Goal: Task Accomplishment & Management: Use online tool/utility

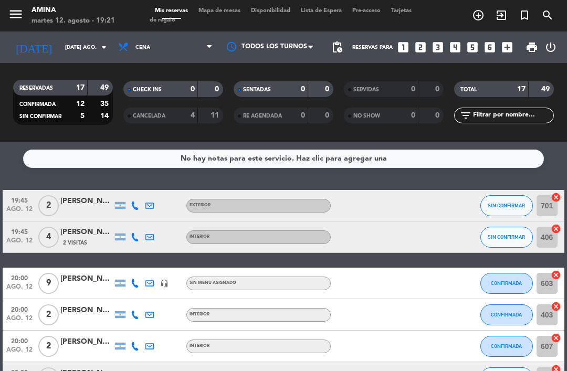
scroll to position [412, 0]
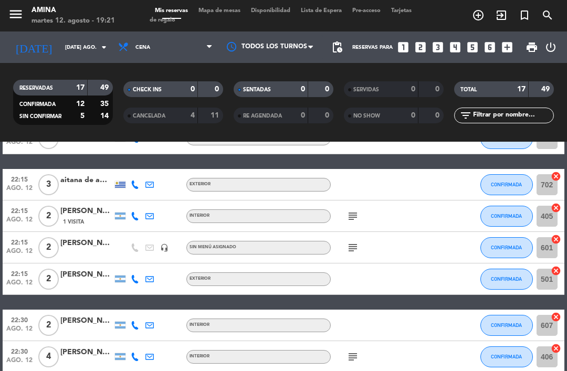
click at [90, 252] on div at bounding box center [86, 253] width 53 height 8
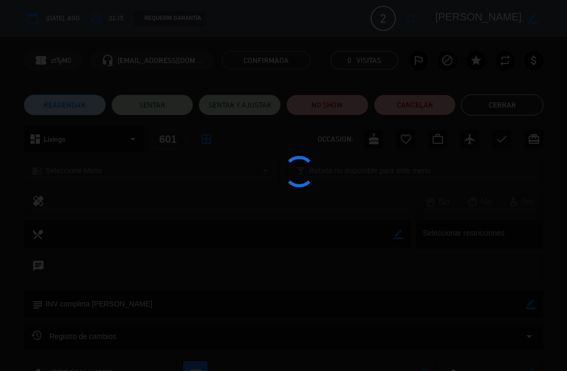
click at [425, 94] on div at bounding box center [283, 185] width 567 height 371
click at [434, 99] on button "Cancelar" at bounding box center [415, 105] width 82 height 21
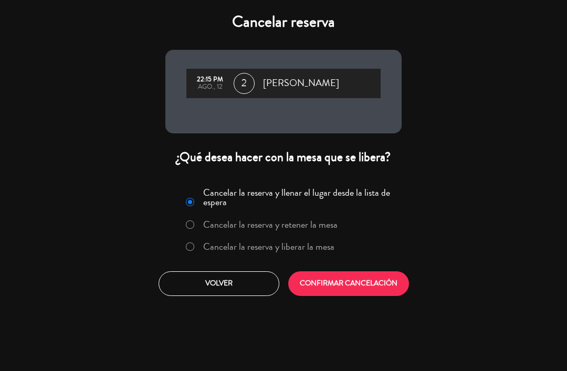
click at [365, 279] on button "CONFIRMAR CANCELACIÓN" at bounding box center [348, 283] width 121 height 25
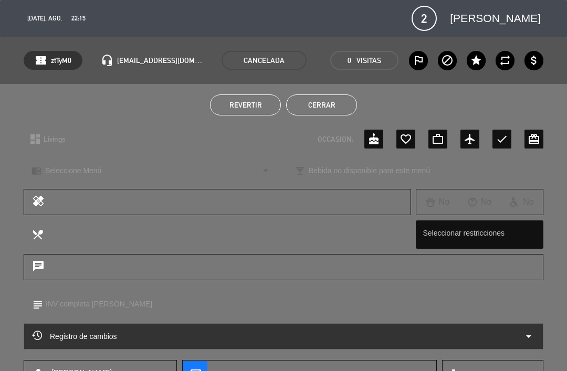
click at [339, 99] on button "Cerrar" at bounding box center [321, 105] width 71 height 21
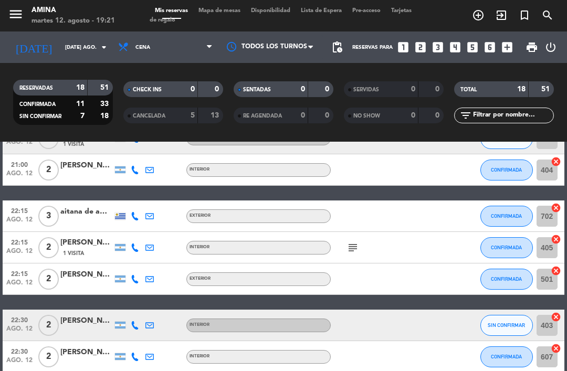
click at [521, 45] on span "print" at bounding box center [531, 47] width 21 height 21
click at [527, 48] on span "print" at bounding box center [532, 47] width 13 height 13
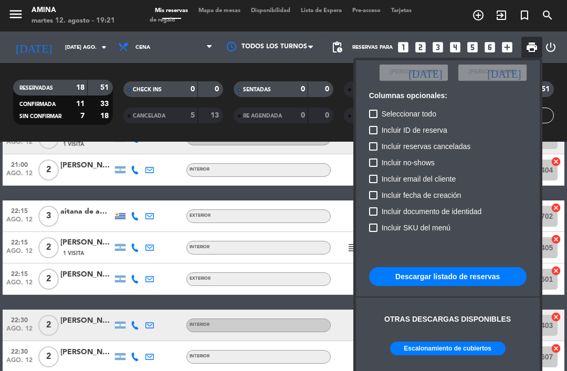
scroll to position [62, 0]
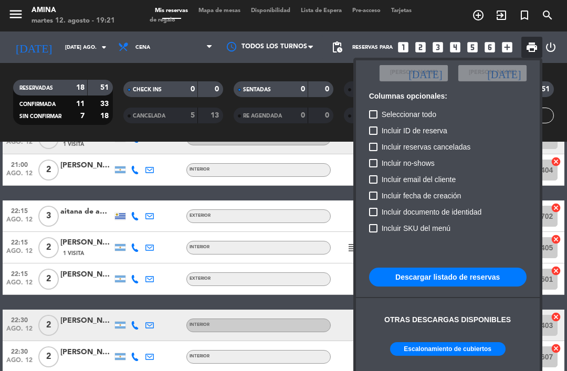
click at [464, 343] on button "Escalonamiento de cubiertos" at bounding box center [448, 349] width 116 height 14
click at [96, 246] on div at bounding box center [283, 185] width 567 height 371
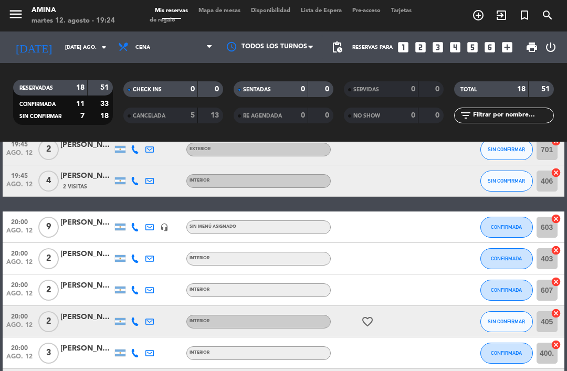
scroll to position [128, 0]
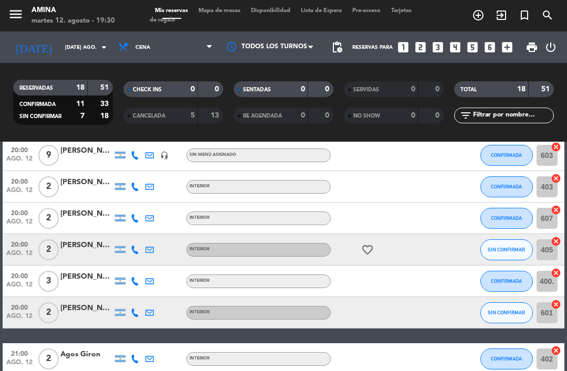
click at [226, 14] on span "Mapa de mesas" at bounding box center [219, 11] width 53 height 6
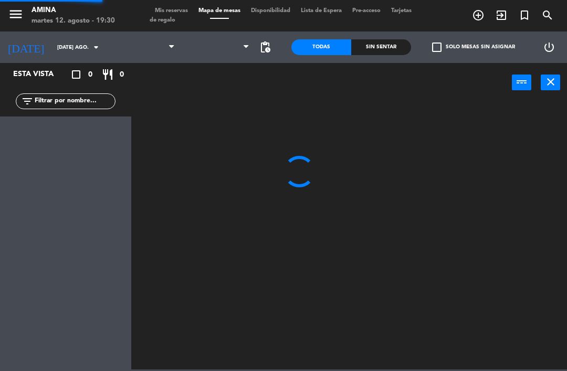
click at [226, 12] on span "Mapa de mesas" at bounding box center [219, 11] width 53 height 6
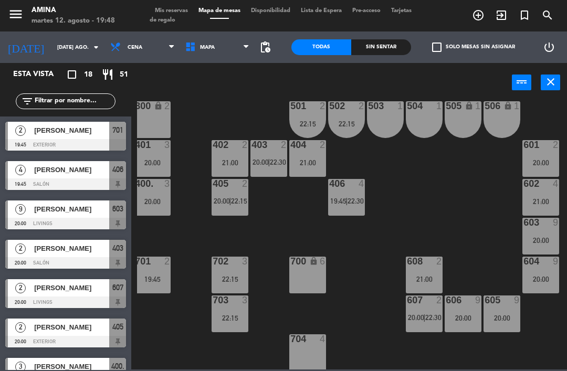
scroll to position [290, 5]
click at [61, 323] on span "[PERSON_NAME]" at bounding box center [71, 327] width 75 height 11
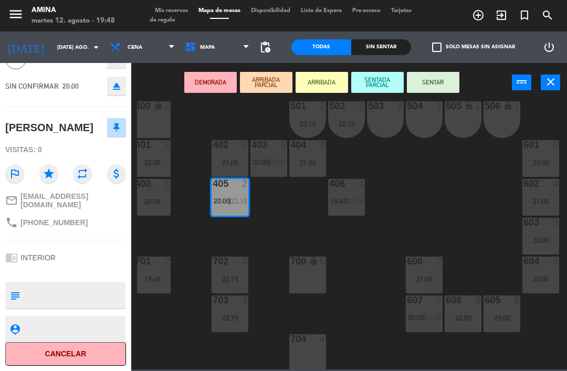
scroll to position [68, 0]
click at [79, 354] on button "Cancelar" at bounding box center [65, 354] width 121 height 24
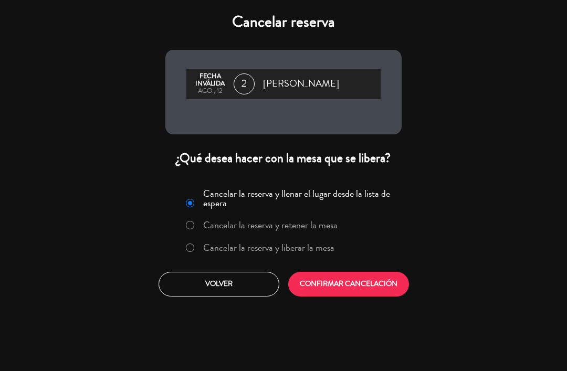
click at [357, 275] on button "CONFIRMAR CANCELACIÓN" at bounding box center [348, 284] width 121 height 25
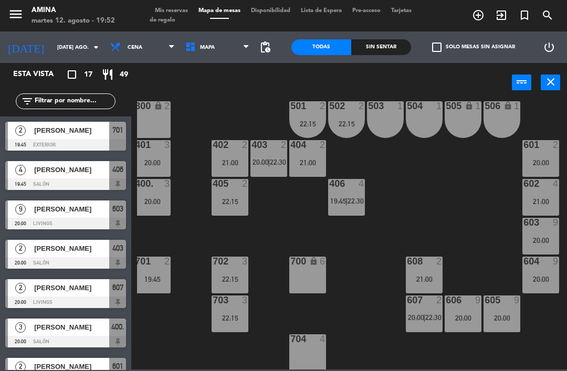
scroll to position [290, 0]
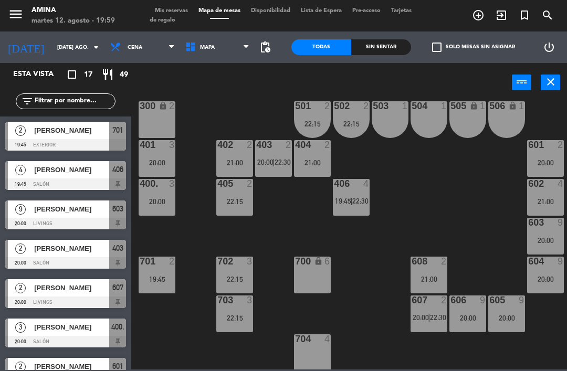
click at [160, 191] on div "400. 3 20:00" at bounding box center [157, 197] width 37 height 37
click at [453, 212] on div "101 lock 6 102 lock 6 103 lock 6 301 lock 6 307 lock 2 302 lock 6 308 lock 2 20…" at bounding box center [352, 235] width 430 height 269
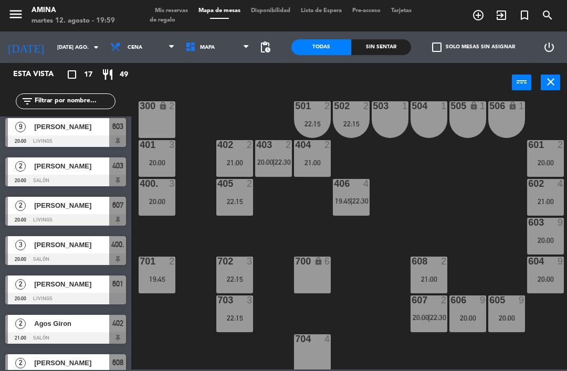
scroll to position [84, 0]
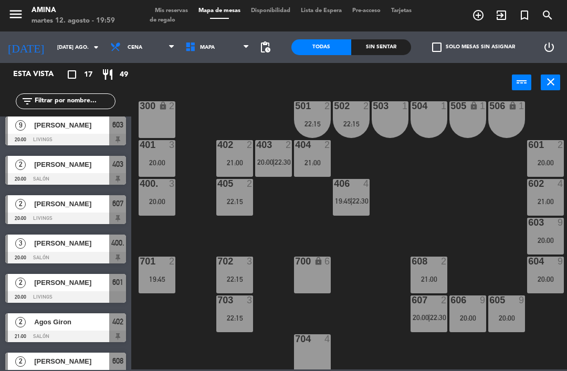
click at [39, 289] on div "[PERSON_NAME]" at bounding box center [71, 282] width 76 height 17
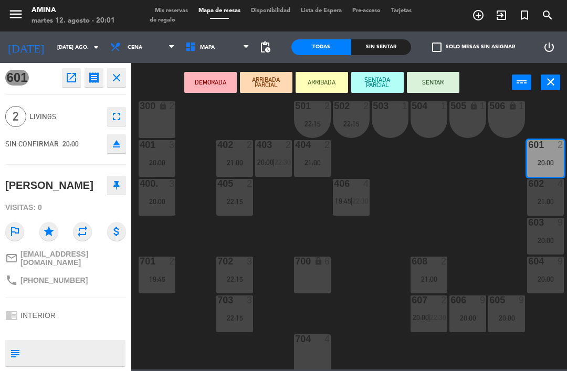
scroll to position [0, 0]
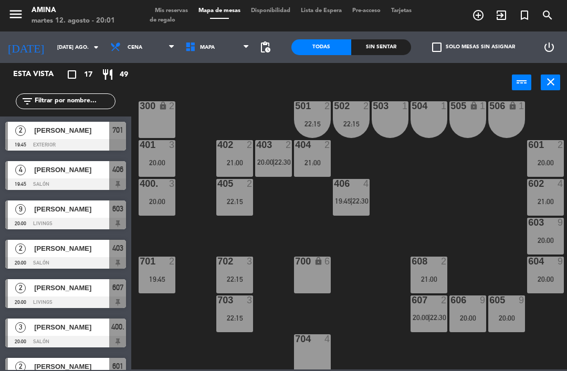
click at [183, 14] on span "Mis reservas" at bounding box center [172, 11] width 44 height 6
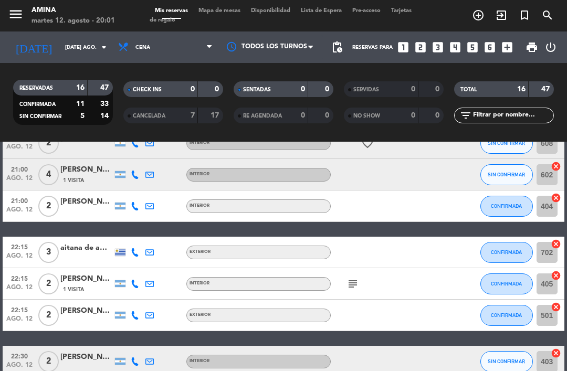
scroll to position [362, 0]
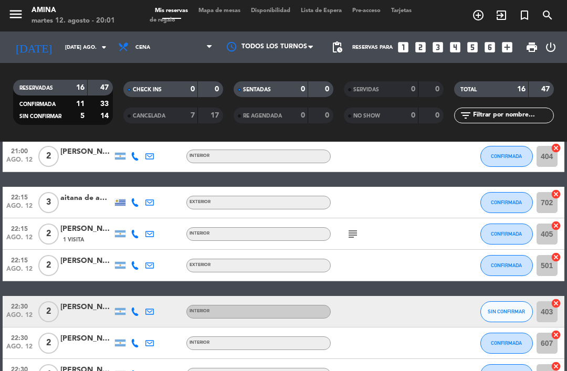
click at [362, 231] on div "subject" at bounding box center [375, 233] width 88 height 31
click at [349, 232] on icon "subject" at bounding box center [353, 234] width 13 height 13
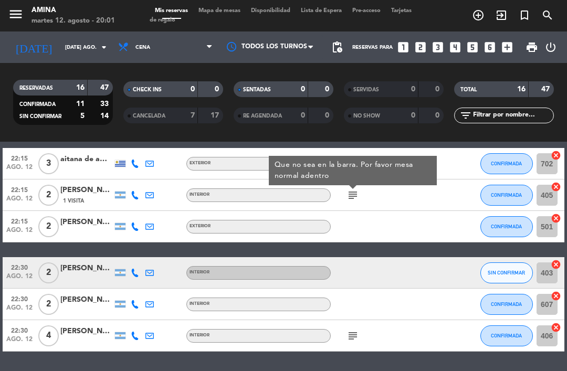
scroll to position [401, 0]
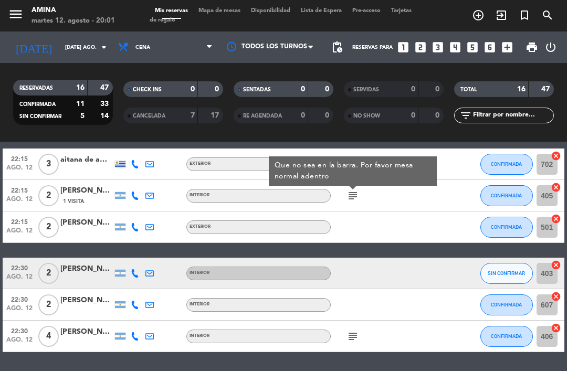
click at [358, 333] on icon "subject" at bounding box center [353, 336] width 13 height 13
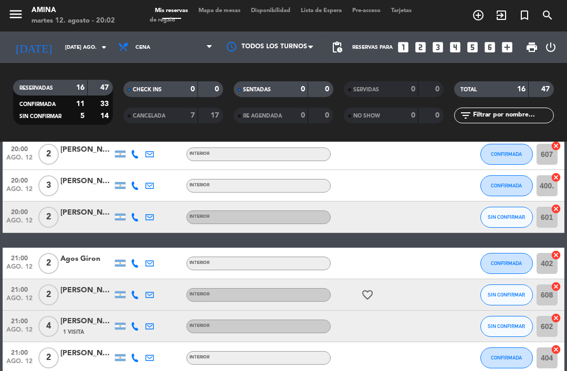
scroll to position [173, 0]
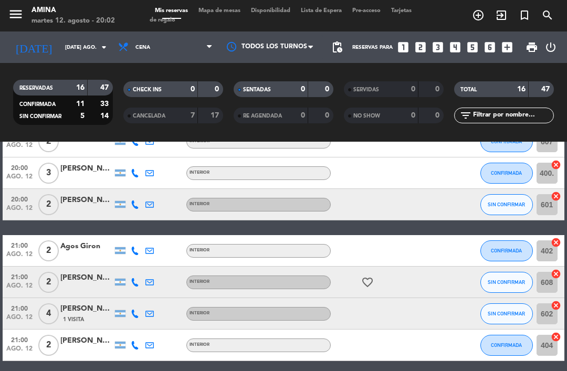
click at [364, 288] on icon "favorite_border" at bounding box center [367, 282] width 13 height 13
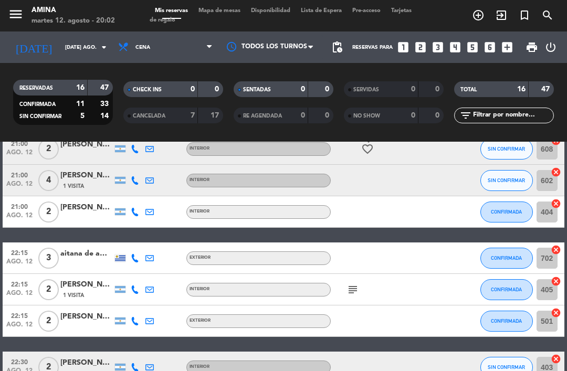
scroll to position [315, 0]
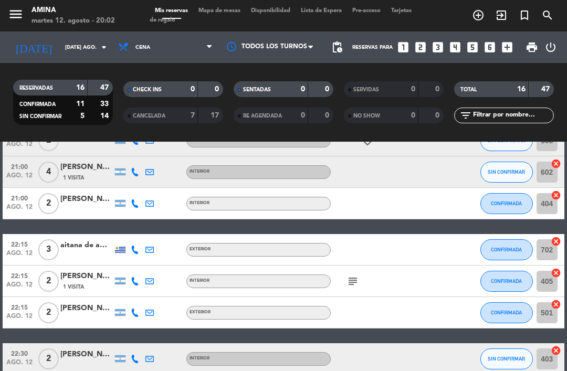
click at [353, 280] on icon "subject" at bounding box center [353, 281] width 13 height 13
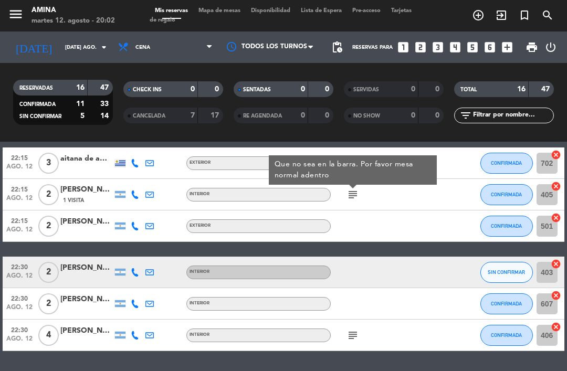
scroll to position [401, 0]
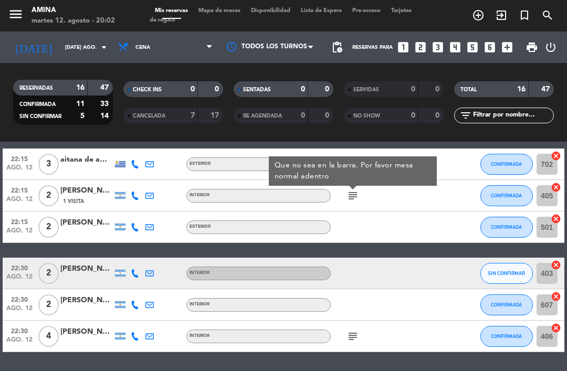
click at [349, 348] on div "subject" at bounding box center [375, 336] width 88 height 31
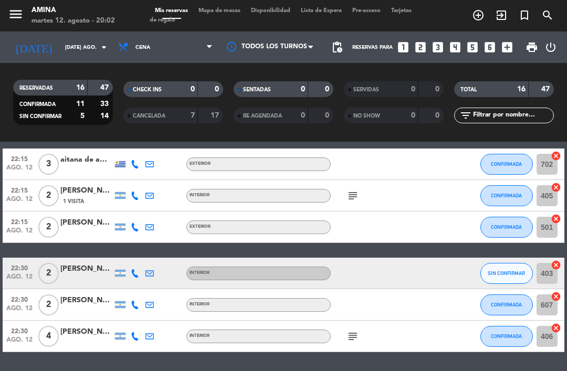
click at [353, 328] on div "subject" at bounding box center [375, 336] width 88 height 31
click at [353, 339] on icon "subject" at bounding box center [353, 336] width 13 height 13
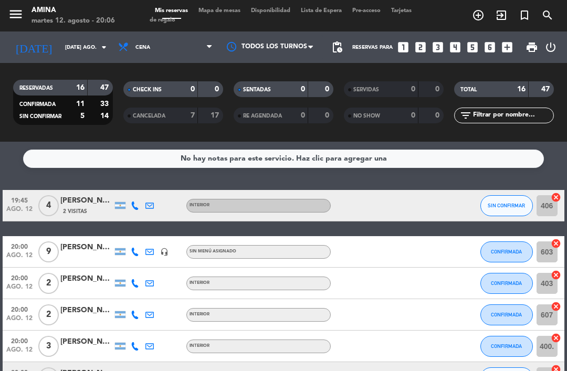
scroll to position [0, 0]
click at [501, 247] on button "CONFIRMADA" at bounding box center [506, 252] width 53 height 21
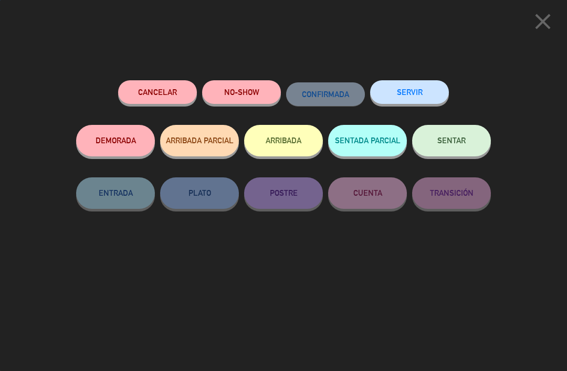
click at [468, 132] on button "SENTAR" at bounding box center [451, 141] width 79 height 32
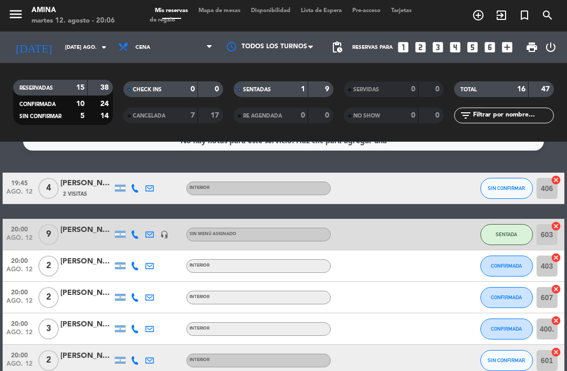
scroll to position [18, 0]
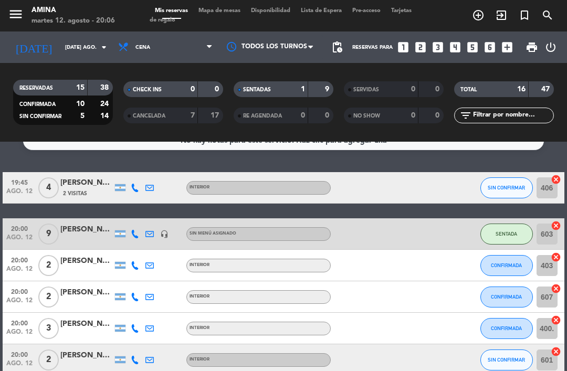
click at [506, 178] on button "SIN CONFIRMAR" at bounding box center [506, 187] width 53 height 21
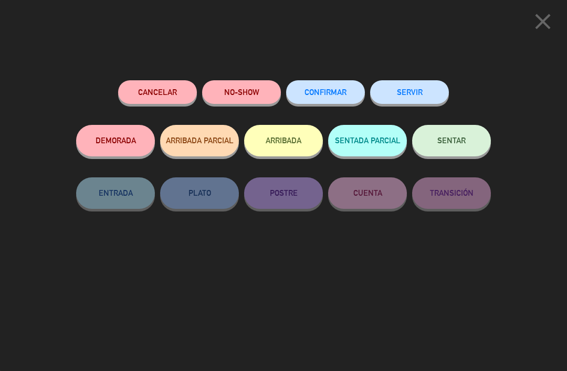
click at [235, 91] on button "NO-SHOW" at bounding box center [241, 92] width 79 height 24
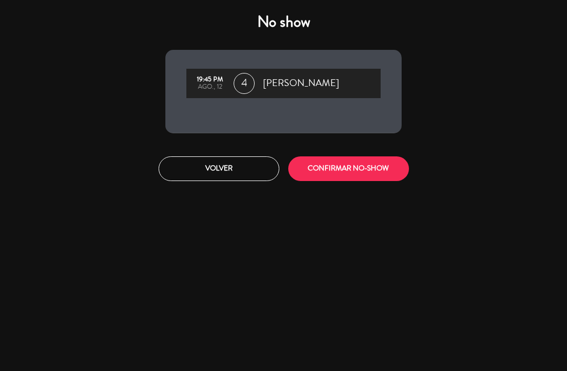
click at [339, 179] on button "CONFIRMAR NO-SHOW" at bounding box center [348, 168] width 121 height 25
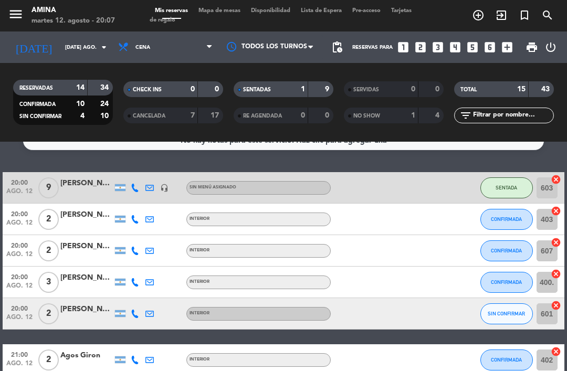
click at [507, 308] on button "SIN CONFIRMAR" at bounding box center [506, 314] width 53 height 21
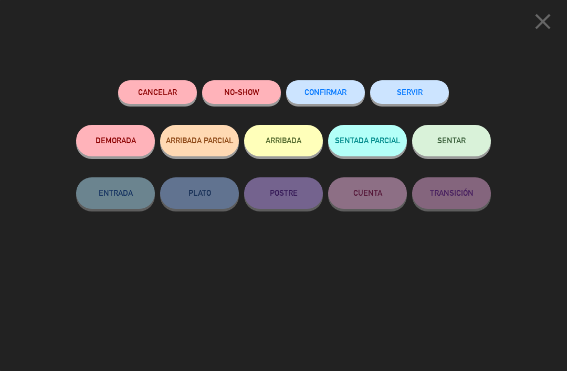
click at [445, 133] on button "SENTAR" at bounding box center [451, 141] width 79 height 32
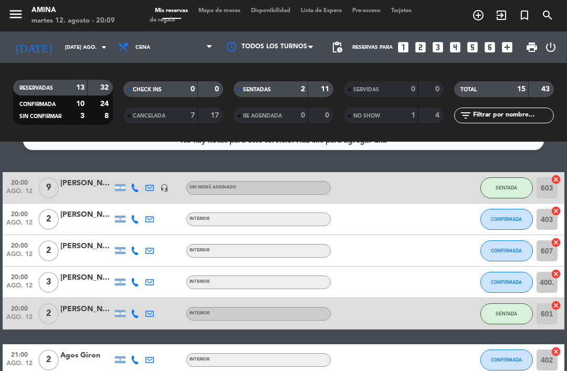
click at [504, 223] on button "CONFIRMADA" at bounding box center [506, 219] width 53 height 21
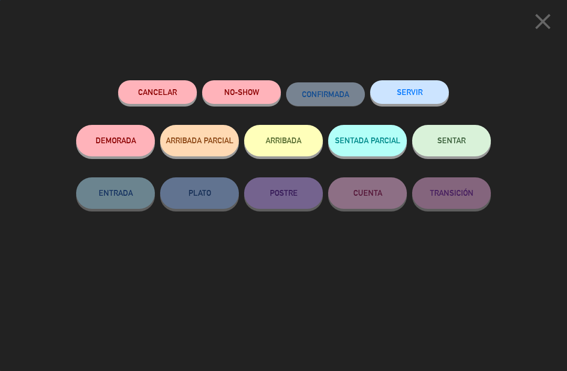
click at [106, 139] on button "DEMORADA" at bounding box center [115, 141] width 79 height 32
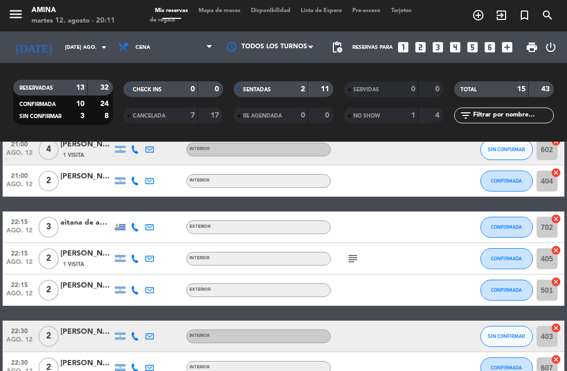
scroll to position [311, 0]
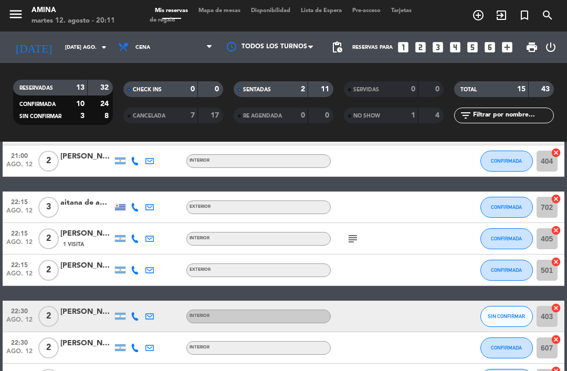
click at [78, 207] on div "aitana de amorrortu" at bounding box center [86, 203] width 53 height 12
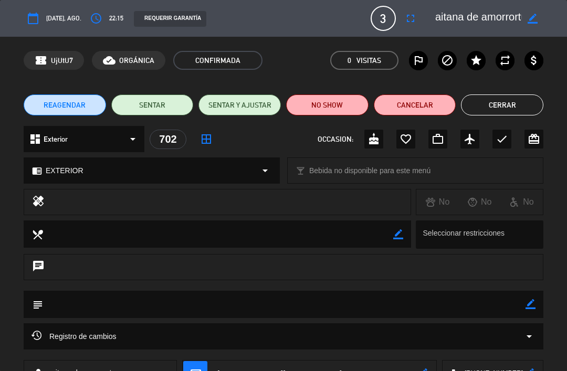
click at [127, 16] on div "calendar_today [DATE], ago. access_time 22:15 REQUERIR GARANTÍA 3 aitana de amo…" at bounding box center [284, 18] width 520 height 25
click at [106, 14] on button "access_time" at bounding box center [96, 18] width 19 height 19
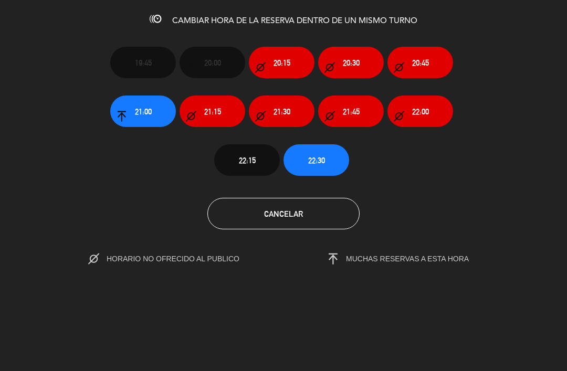
click at [277, 67] on span "20:15" at bounding box center [282, 63] width 17 height 12
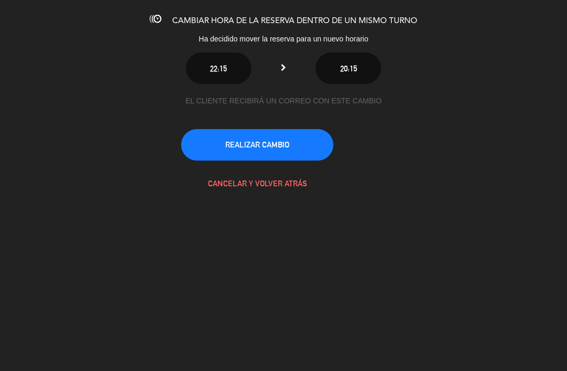
click at [246, 140] on button "REALIZAR CAMBIO" at bounding box center [257, 145] width 152 height 32
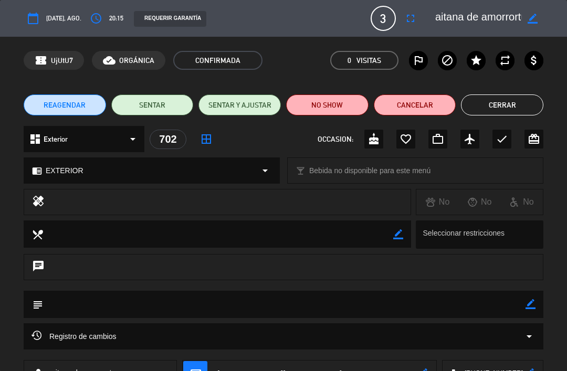
click at [501, 106] on button "Cerrar" at bounding box center [502, 105] width 82 height 21
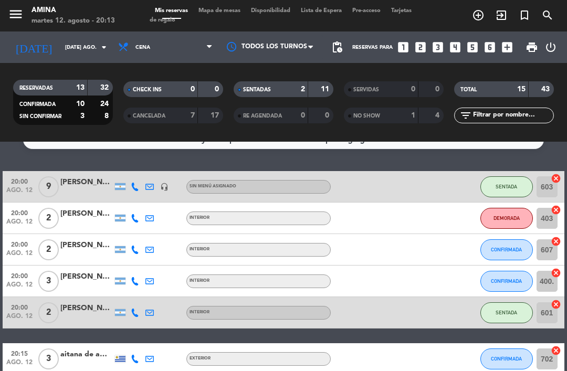
scroll to position [20, 0]
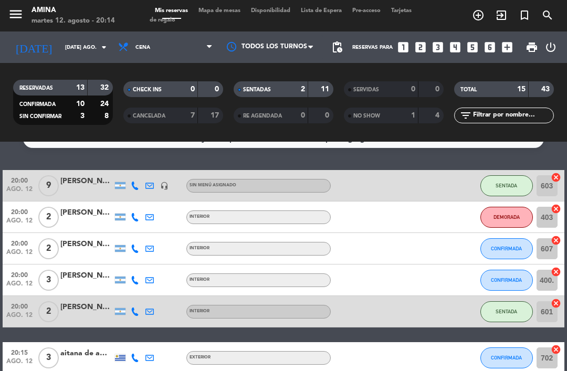
click at [226, 5] on div "menu [PERSON_NAME] 12. [PERSON_NAME] - 20:14 Mis reservas Mapa de mesas Disponi…" at bounding box center [283, 16] width 567 height 32
click at [220, 14] on span "Mapa de mesas" at bounding box center [219, 11] width 53 height 6
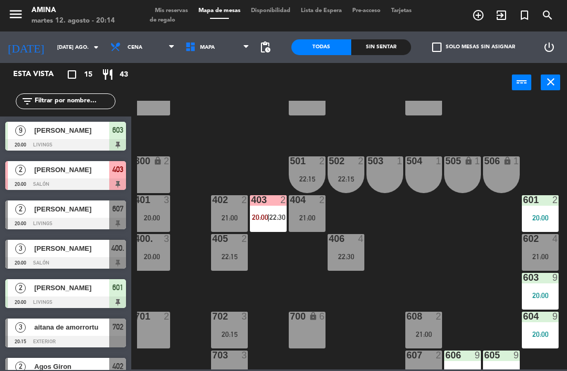
scroll to position [235, 5]
click at [267, 214] on span "20:00" at bounding box center [260, 217] width 16 height 8
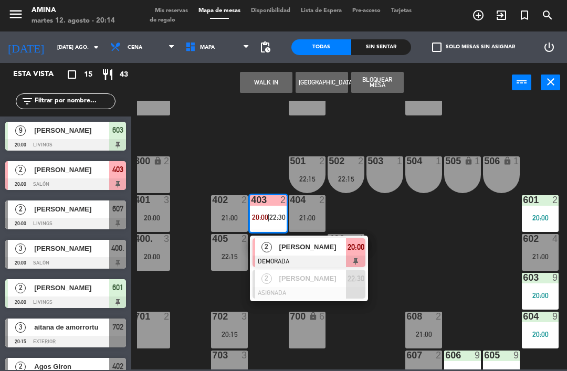
click at [298, 232] on div "404 2 21:00" at bounding box center [307, 213] width 37 height 37
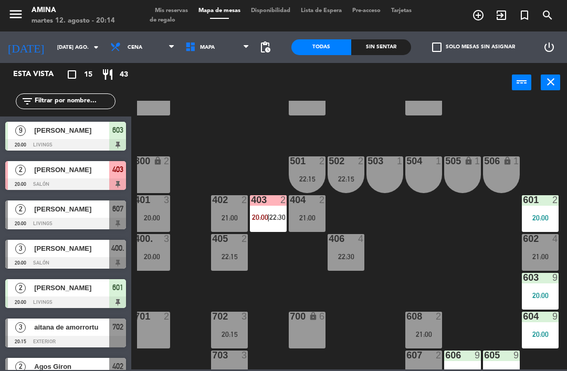
click at [302, 291] on div "101 lock 6 102 lock 6 103 lock 6 301 lock 6 307 lock 2 302 lock 6 308 lock 2 20…" at bounding box center [352, 235] width 430 height 269
click at [221, 257] on div "22:15" at bounding box center [229, 256] width 37 height 7
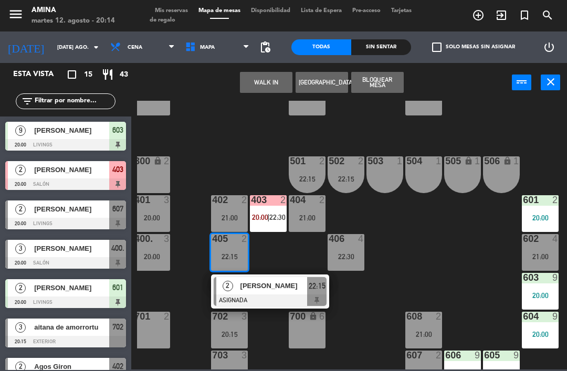
click at [384, 175] on div "503 1" at bounding box center [385, 174] width 37 height 37
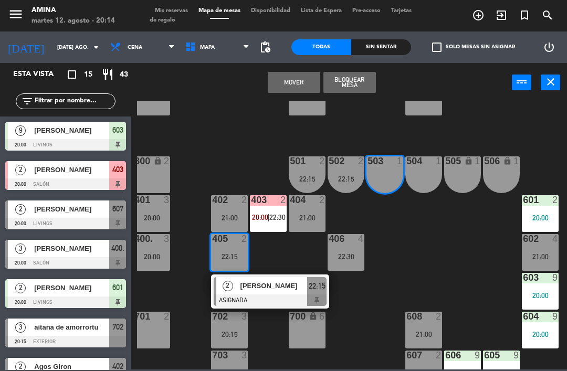
click at [424, 169] on div "504 1" at bounding box center [423, 174] width 37 height 37
click at [300, 81] on button "Mover y Unir" at bounding box center [294, 82] width 53 height 21
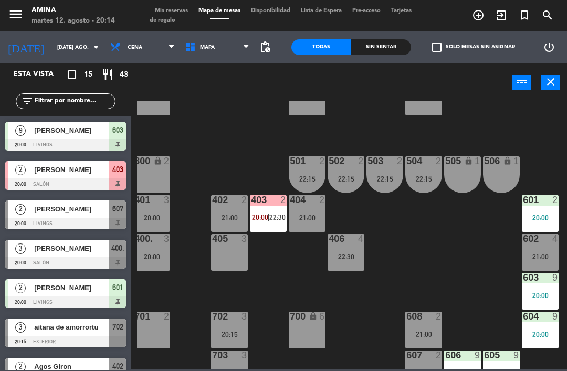
click at [260, 214] on span "20:00" at bounding box center [260, 217] width 16 height 8
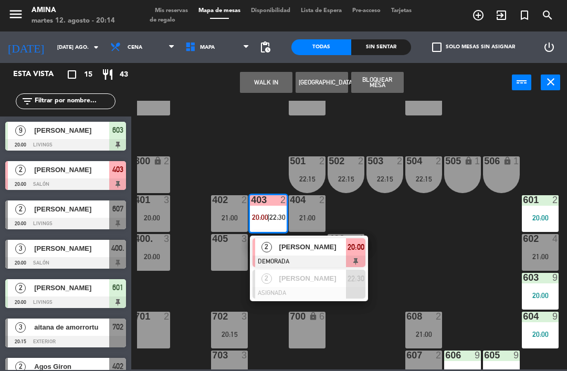
click at [312, 247] on span "[PERSON_NAME]" at bounding box center [312, 247] width 67 height 11
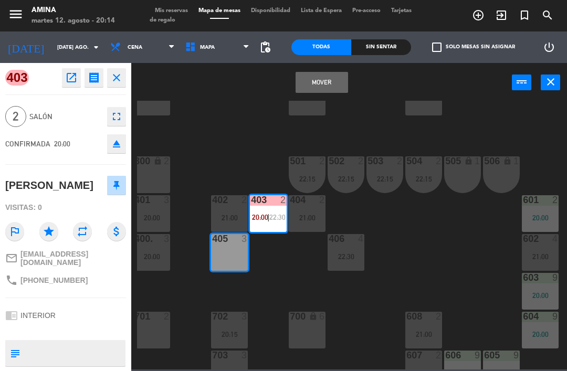
click at [321, 79] on button "Mover" at bounding box center [322, 82] width 53 height 21
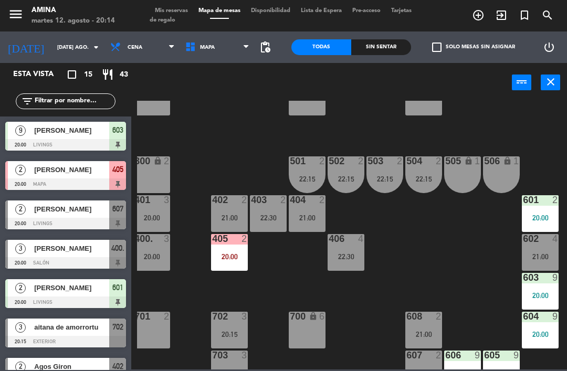
click at [226, 255] on div "20:00" at bounding box center [229, 256] width 37 height 7
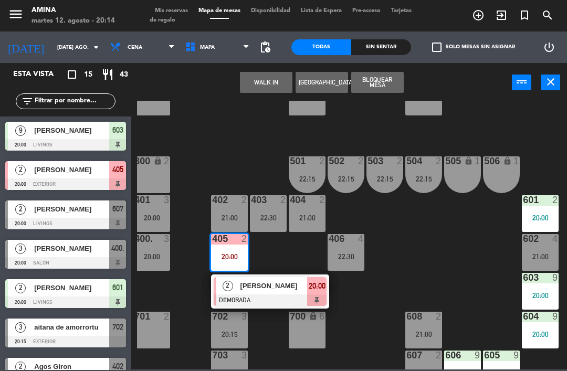
click at [277, 278] on div "[PERSON_NAME]" at bounding box center [273, 285] width 68 height 17
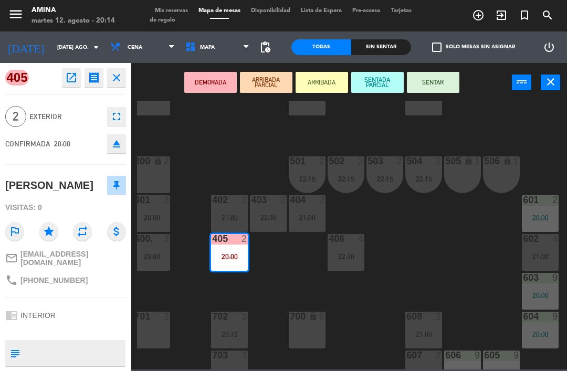
click at [433, 80] on button "SENTAR" at bounding box center [433, 82] width 53 height 21
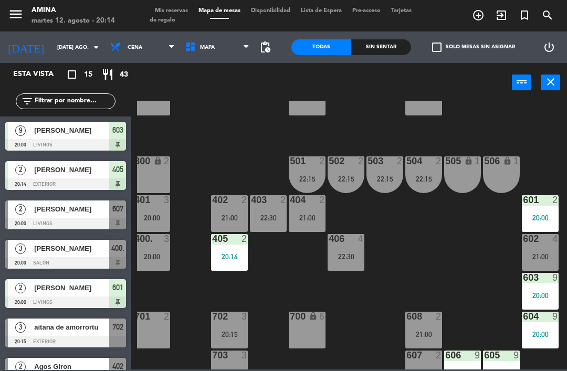
click at [179, 11] on span "Mis reservas" at bounding box center [172, 11] width 44 height 6
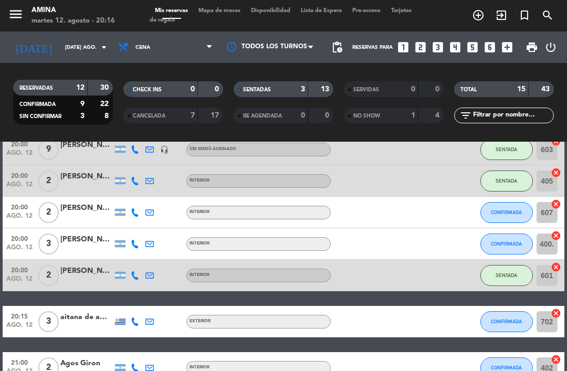
scroll to position [71, 0]
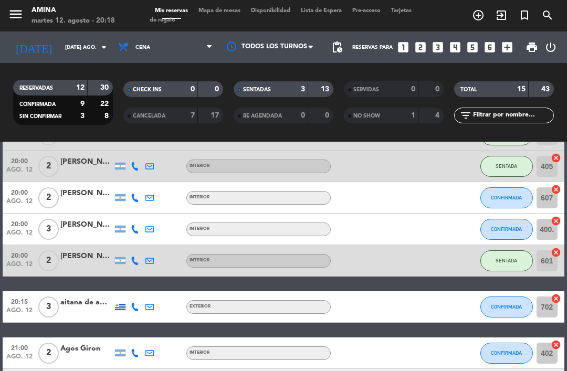
click at [504, 193] on button "CONFIRMADA" at bounding box center [506, 197] width 53 height 21
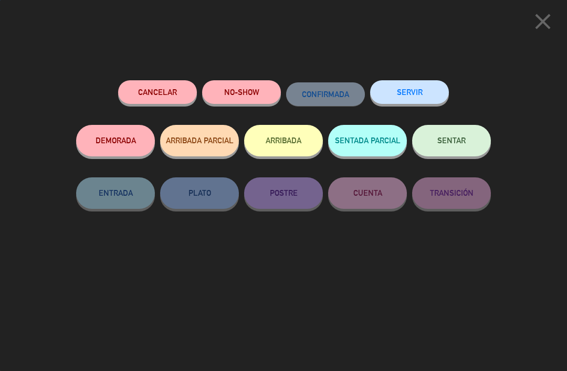
click at [445, 139] on span "SENTAR" at bounding box center [451, 140] width 28 height 9
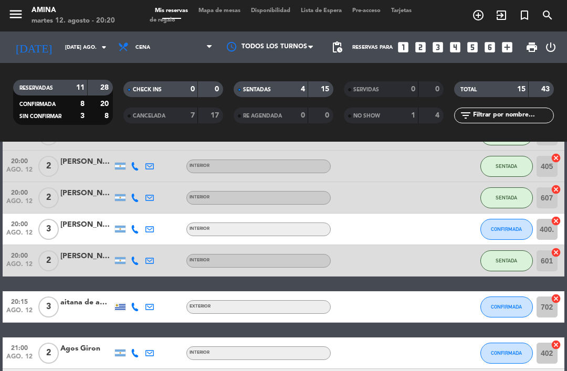
click at [82, 43] on input "[DATE] ago." at bounding box center [96, 47] width 72 height 16
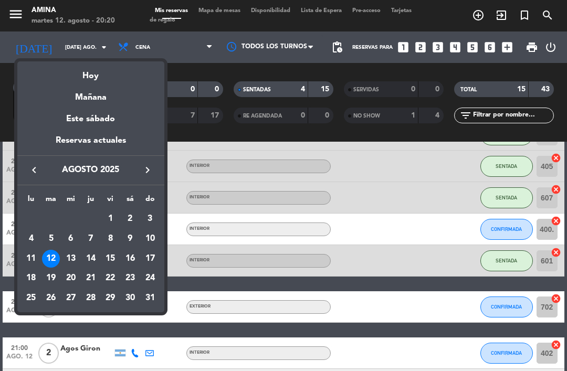
click at [126, 299] on div "30" at bounding box center [130, 298] width 18 height 18
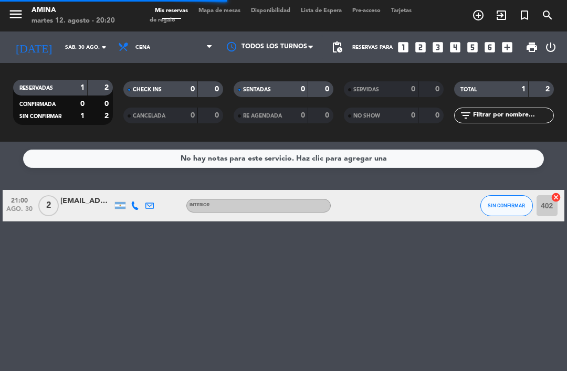
scroll to position [0, 0]
click at [70, 48] on input "sáb. 30 ago." at bounding box center [96, 47] width 72 height 16
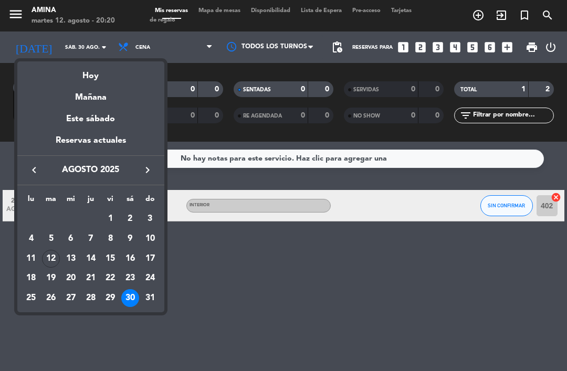
click at [50, 256] on div "12" at bounding box center [51, 259] width 18 height 18
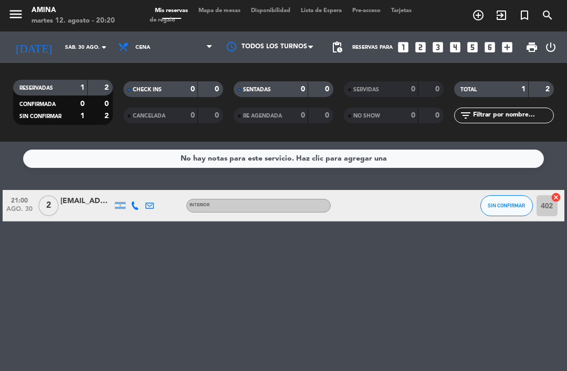
type input "[DATE] ago."
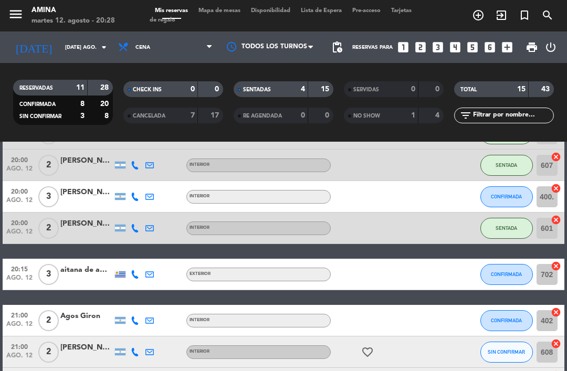
scroll to position [102, 0]
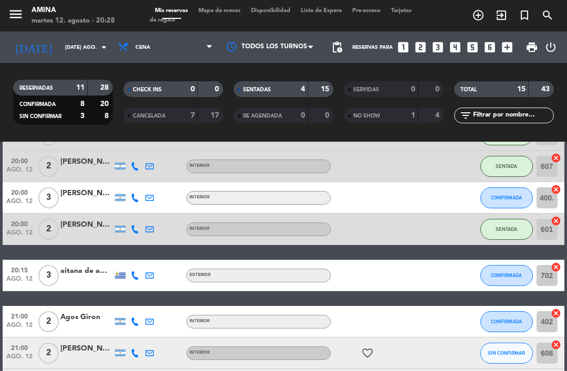
click at [514, 284] on button "CONFIRMADA" at bounding box center [506, 275] width 53 height 21
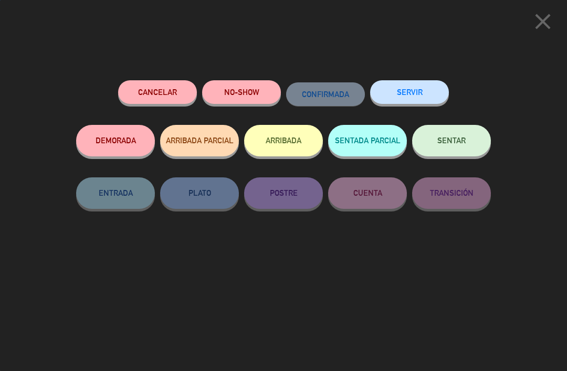
click at [448, 150] on button "SENTAR" at bounding box center [451, 141] width 79 height 32
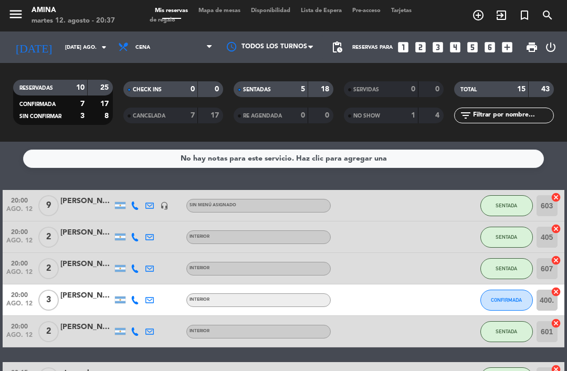
scroll to position [0, 0]
click at [499, 298] on span "CONFIRMADA" at bounding box center [506, 300] width 31 height 6
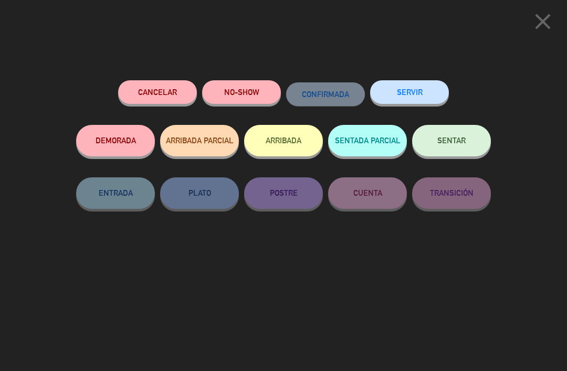
click at [361, 145] on button "SENTADA PARCIAL" at bounding box center [367, 141] width 79 height 32
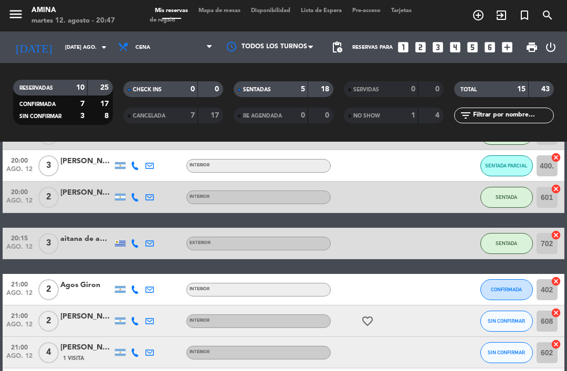
scroll to position [171, 0]
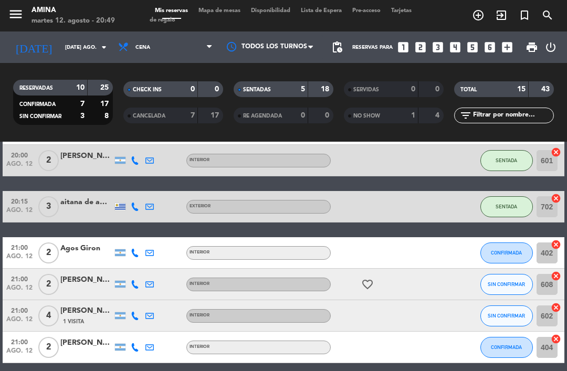
click at [225, 9] on span "Mapa de mesas" at bounding box center [219, 11] width 53 height 6
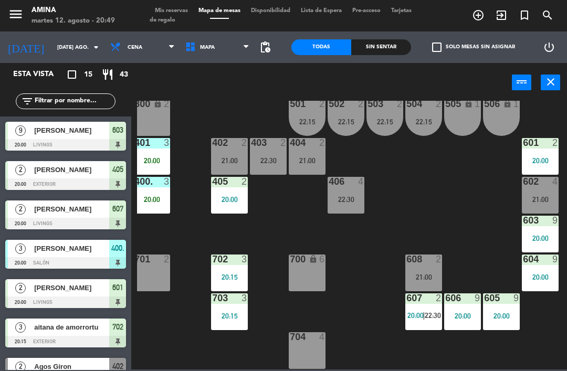
scroll to position [292, 5]
click at [271, 157] on div "22:30" at bounding box center [268, 160] width 37 height 7
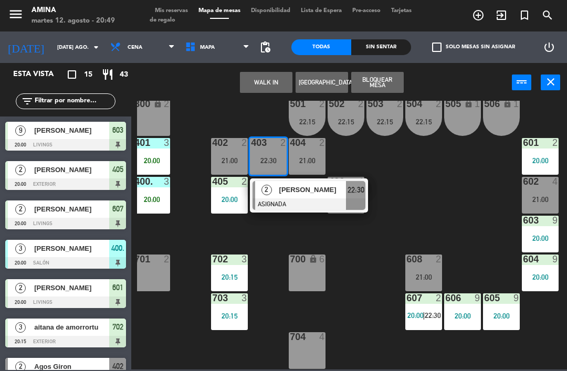
click at [270, 85] on button "WALK IN" at bounding box center [266, 82] width 53 height 21
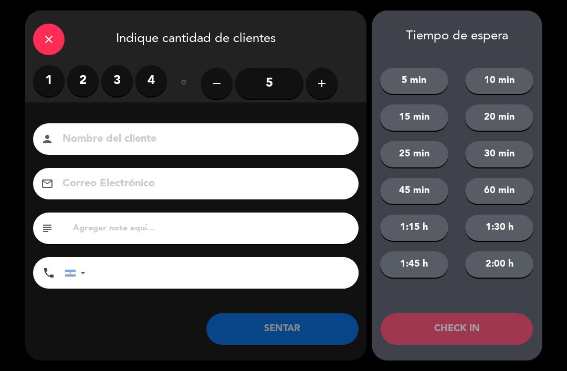
click at [89, 78] on label "2" at bounding box center [83, 81] width 32 height 32
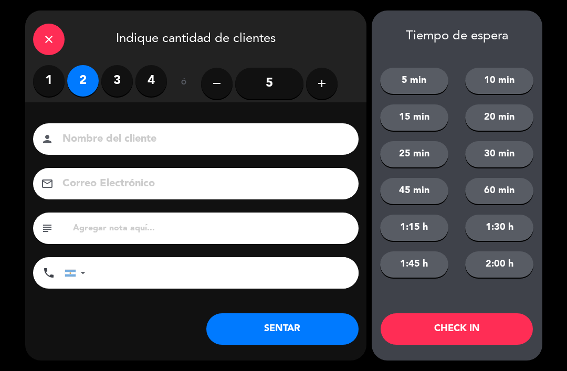
click at [98, 135] on input at bounding box center [203, 139] width 284 height 18
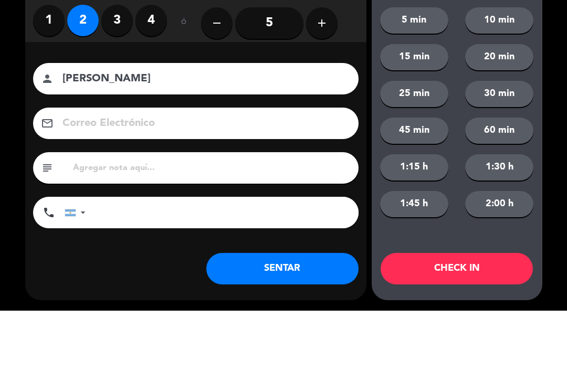
type input "[PERSON_NAME]"
click at [351, 102] on div "Nombre del cliente person [PERSON_NAME] Electrónico email subject phone [GEOGRA…" at bounding box center [195, 223] width 341 height 242
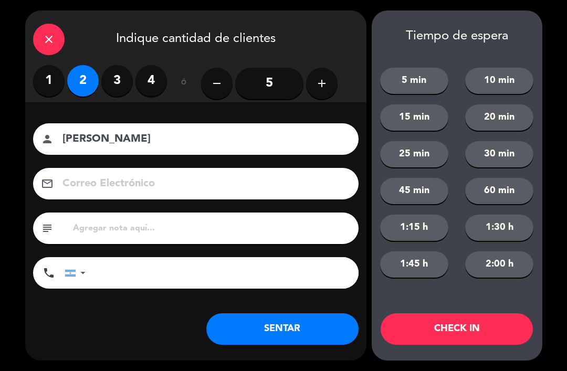
click at [292, 326] on button "SENTAR" at bounding box center [282, 329] width 152 height 32
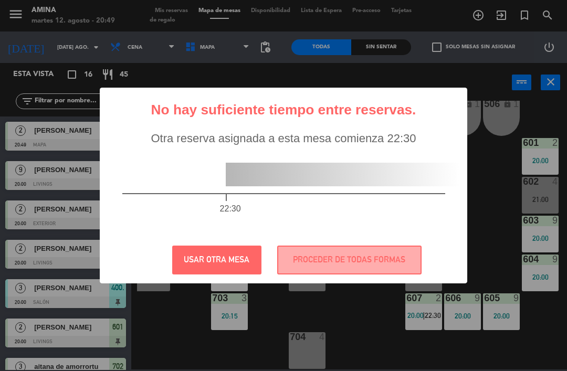
click at [321, 254] on button "PROCEDER DE TODAS FORMAS" at bounding box center [349, 260] width 144 height 29
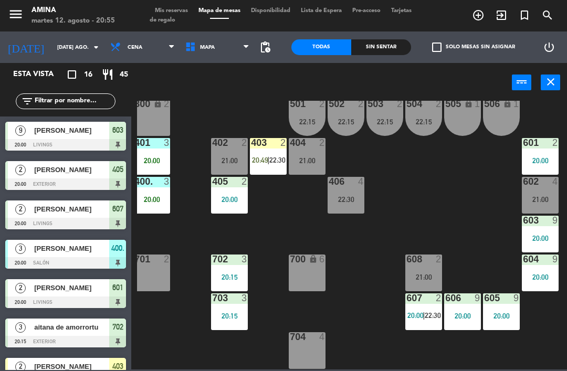
click at [270, 156] on span "22:30" at bounding box center [277, 160] width 16 height 8
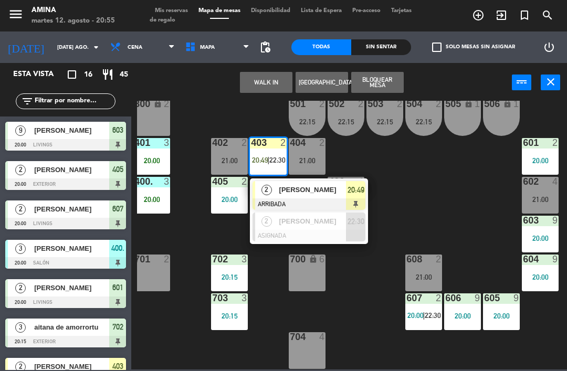
click at [272, 185] on div "2" at bounding box center [266, 189] width 23 height 17
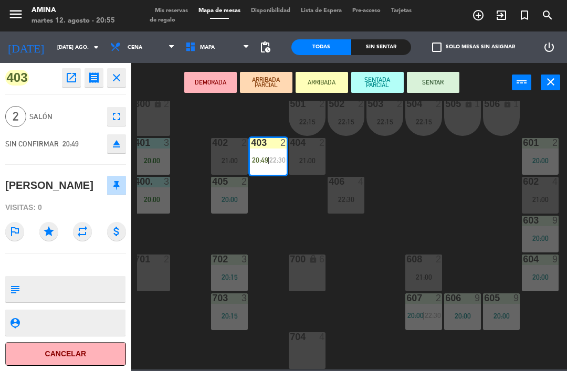
click at [434, 89] on button "SENTAR" at bounding box center [433, 82] width 53 height 21
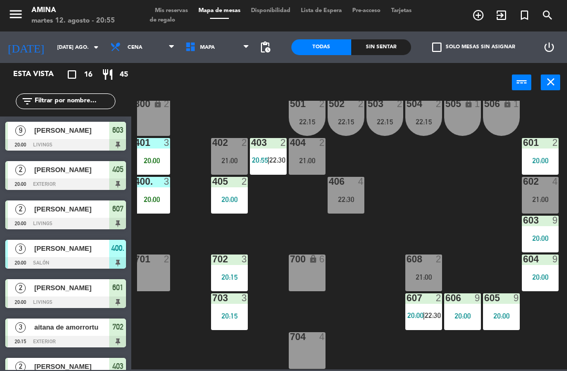
scroll to position [0, 0]
click at [168, 9] on span "Mis reservas" at bounding box center [172, 11] width 44 height 6
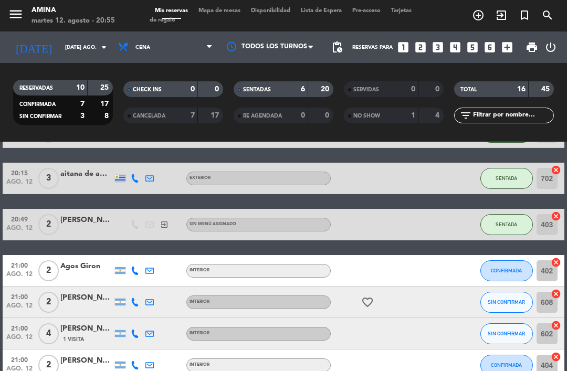
scroll to position [236, 0]
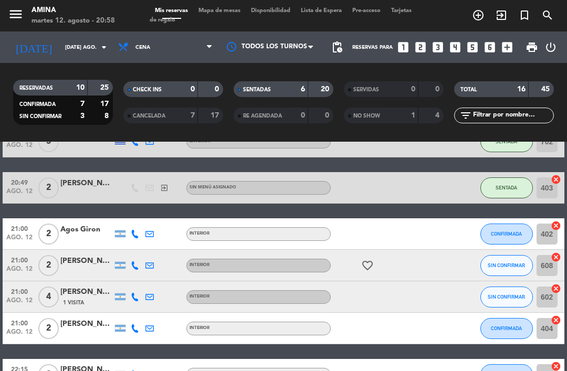
click at [87, 327] on div "[PERSON_NAME]" at bounding box center [86, 324] width 53 height 12
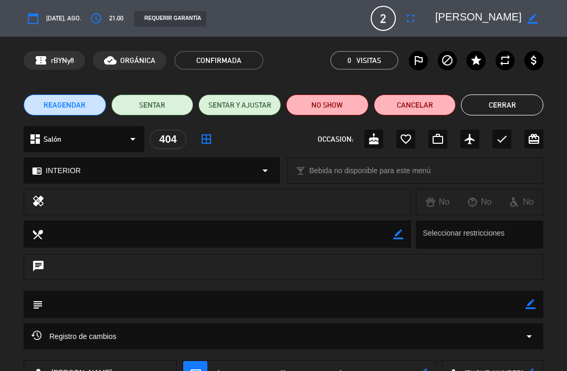
click at [498, 107] on button "Cerrar" at bounding box center [502, 105] width 82 height 21
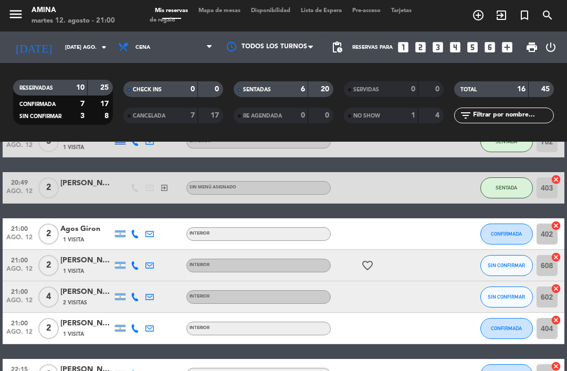
click at [223, 8] on span "Mapa de mesas" at bounding box center [219, 11] width 53 height 6
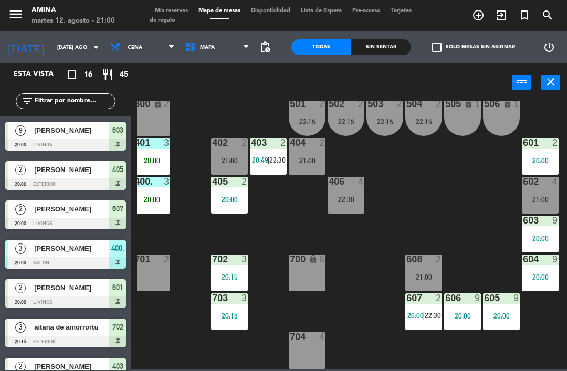
scroll to position [292, 5]
click at [321, 161] on div "21:00" at bounding box center [307, 160] width 37 height 7
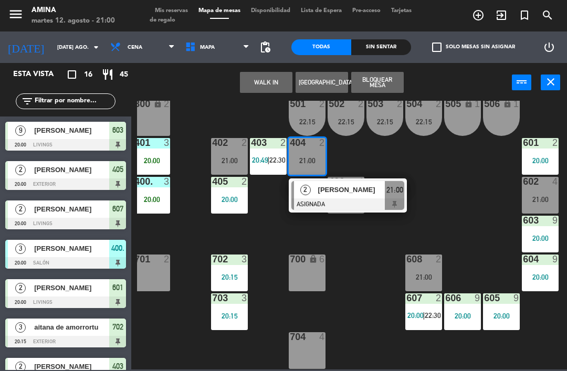
click at [158, 281] on div "701 2" at bounding box center [151, 273] width 37 height 37
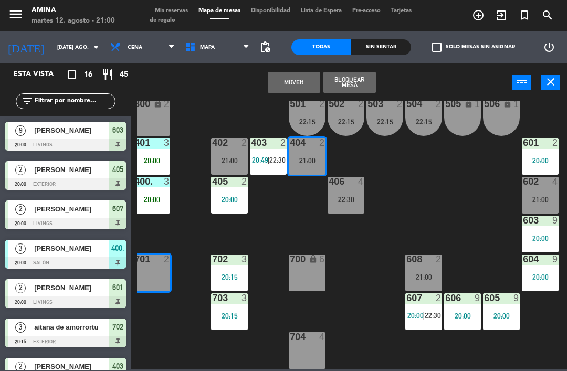
click at [287, 86] on button "Mover" at bounding box center [294, 82] width 53 height 21
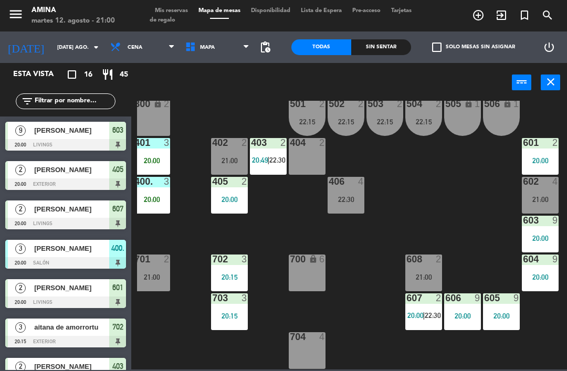
click at [159, 275] on div "21:00" at bounding box center [151, 277] width 37 height 7
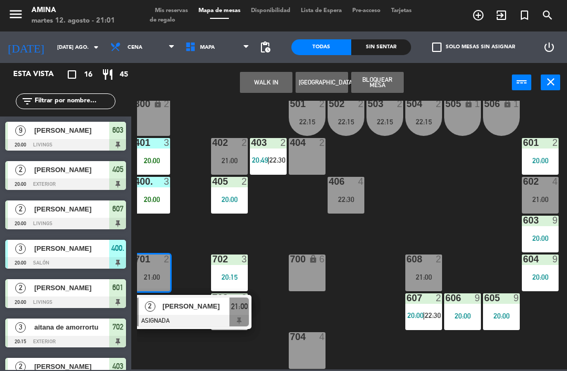
click at [198, 308] on span "[PERSON_NAME]" at bounding box center [196, 306] width 67 height 11
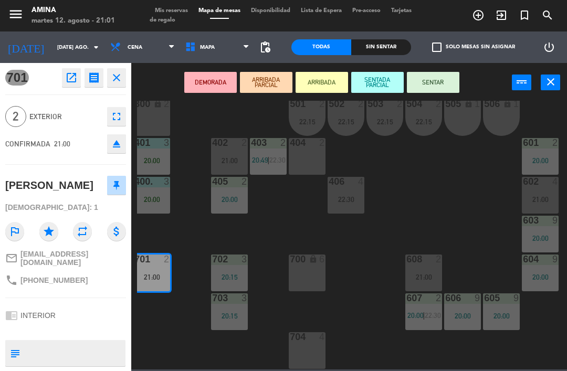
click at [360, 87] on button "SENTADA PARCIAL" at bounding box center [377, 82] width 53 height 21
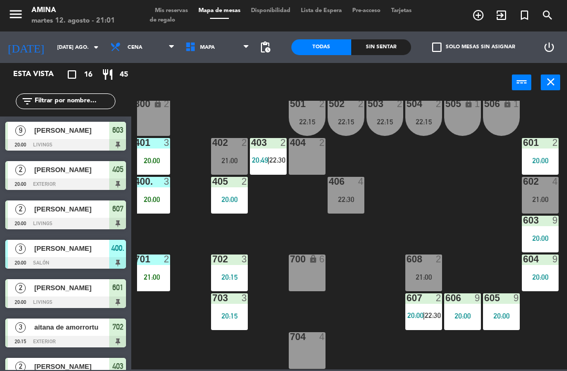
scroll to position [0, 0]
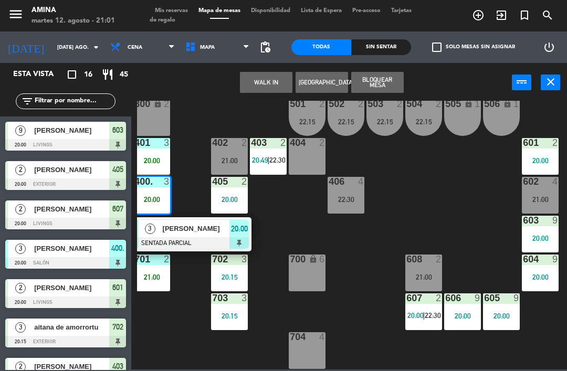
click at [222, 226] on span "[PERSON_NAME]" at bounding box center [196, 228] width 67 height 11
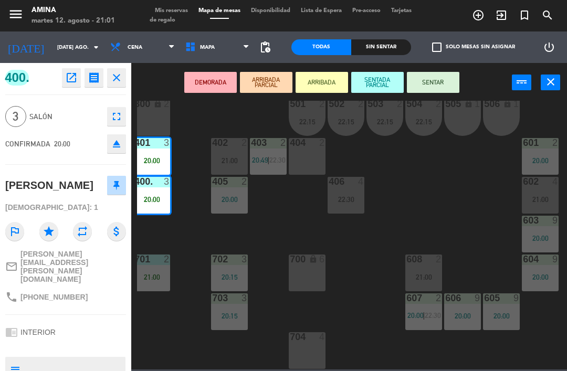
click at [417, 83] on button "SENTAR" at bounding box center [433, 82] width 53 height 21
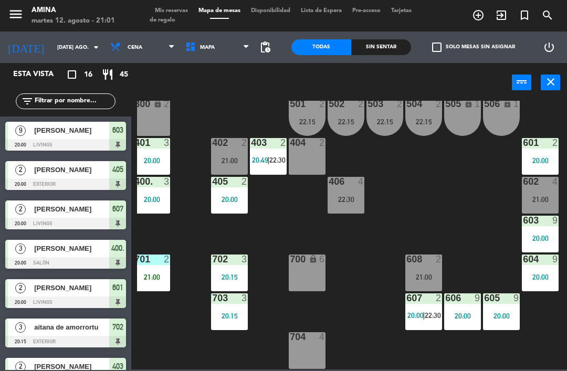
click at [268, 153] on div "403 2 20:49 | 22:30" at bounding box center [268, 156] width 37 height 37
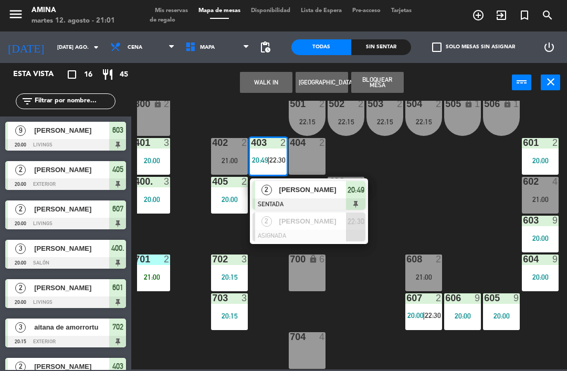
click at [291, 228] on div "[PERSON_NAME]" at bounding box center [312, 221] width 68 height 17
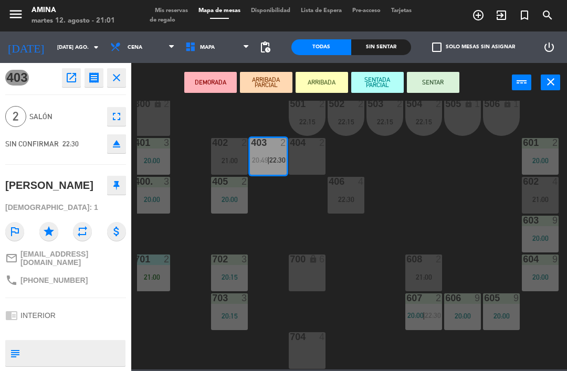
click at [307, 162] on div "404 2" at bounding box center [307, 156] width 37 height 37
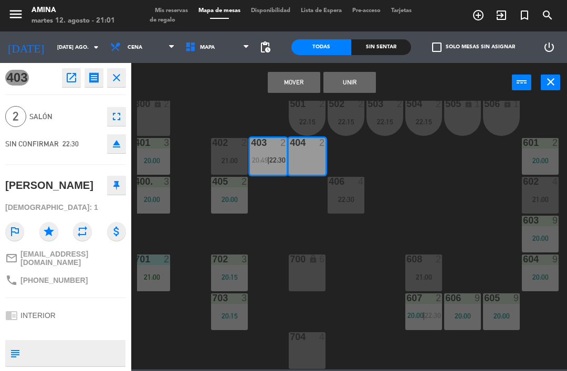
click at [288, 78] on button "Mover" at bounding box center [294, 82] width 53 height 21
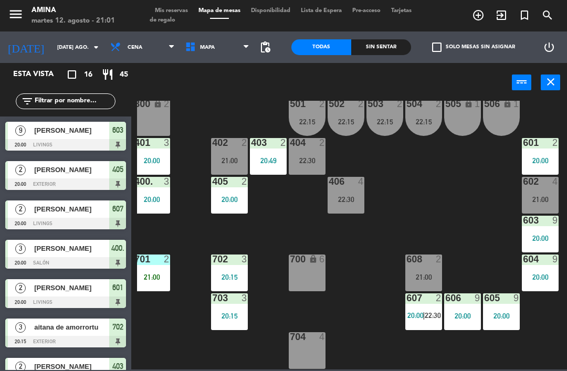
scroll to position [107, 0]
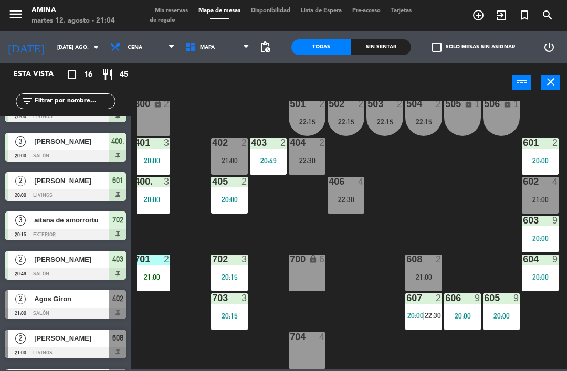
click at [148, 271] on div "701 2 21:00" at bounding box center [151, 273] width 37 height 37
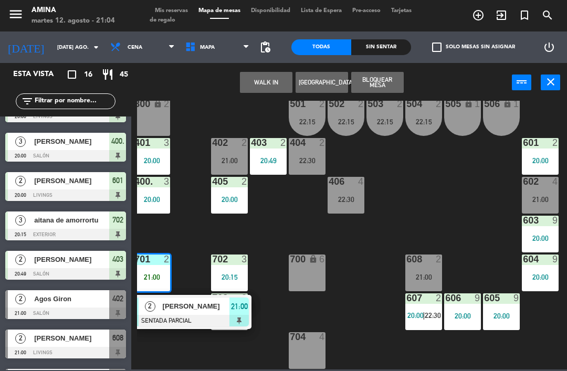
click at [160, 311] on div "2" at bounding box center [150, 306] width 23 height 17
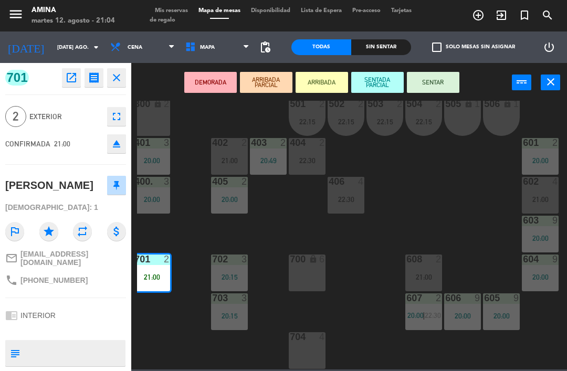
click at [439, 80] on button "SENTAR" at bounding box center [433, 82] width 53 height 21
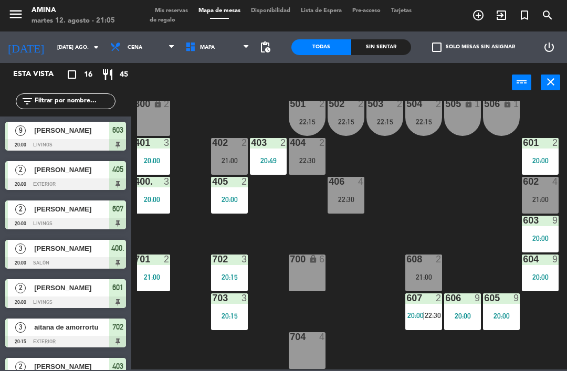
click at [413, 274] on div "21:00" at bounding box center [423, 277] width 37 height 7
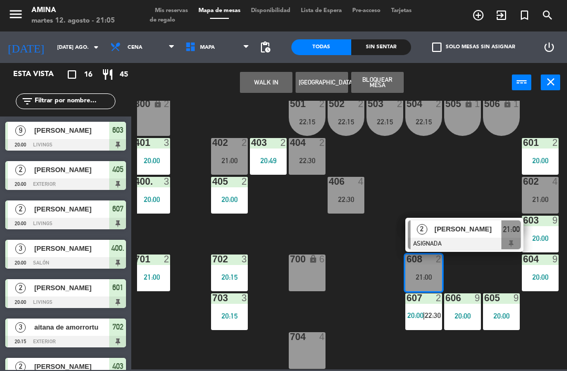
click at [452, 235] on span "[PERSON_NAME]" at bounding box center [468, 229] width 67 height 11
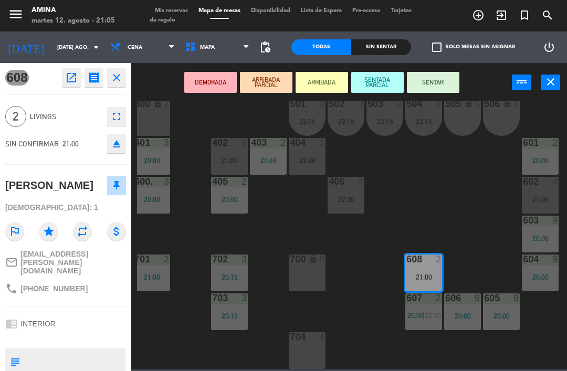
click at [437, 85] on button "SENTAR" at bounding box center [433, 82] width 53 height 21
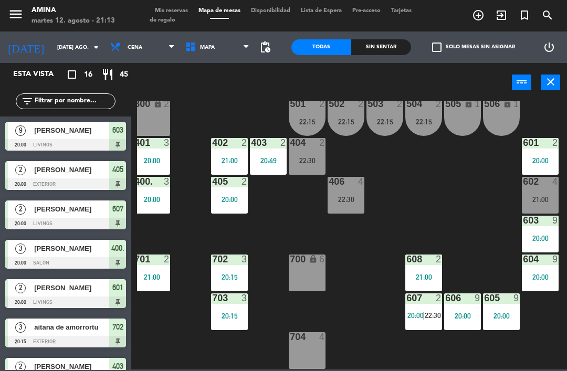
click at [529, 191] on div "602 4 21:00" at bounding box center [540, 195] width 37 height 37
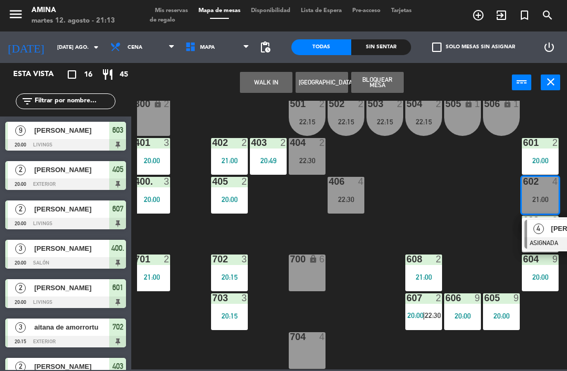
click at [546, 235] on div "4" at bounding box center [538, 228] width 23 height 17
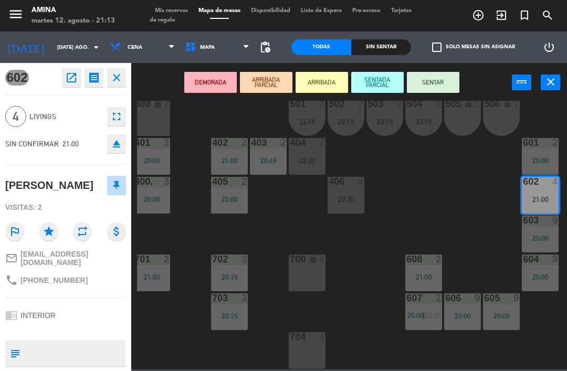
click at [116, 115] on icon "fullscreen" at bounding box center [116, 116] width 13 height 13
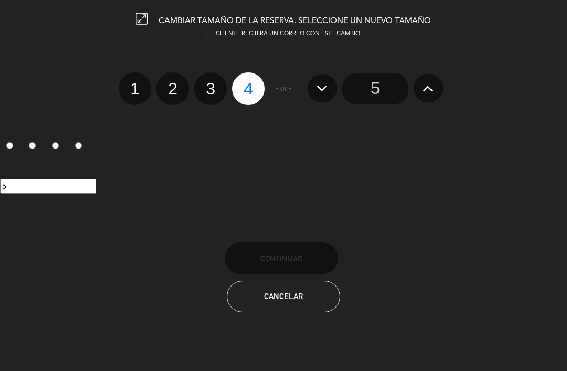
click at [387, 91] on input "5" at bounding box center [375, 89] width 66 height 32
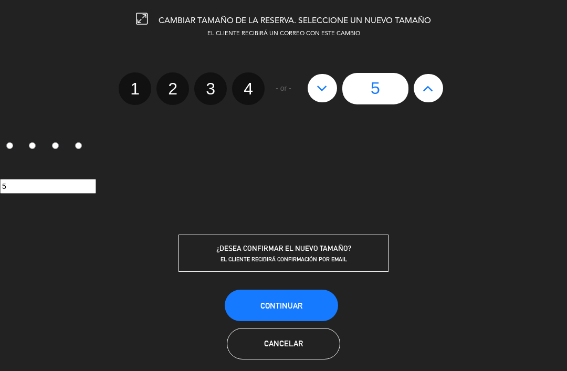
click at [294, 305] on span "Continuar" at bounding box center [281, 305] width 42 height 9
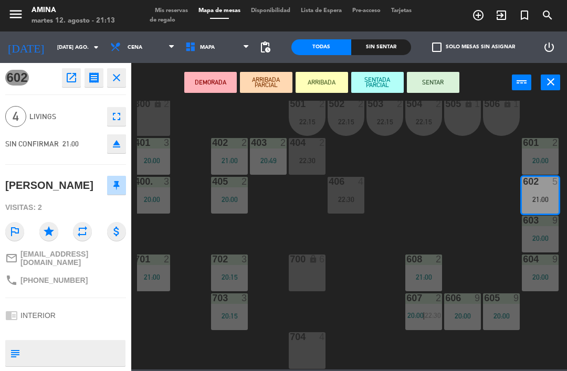
click at [374, 78] on button "SENTADA PARCIAL" at bounding box center [377, 82] width 53 height 21
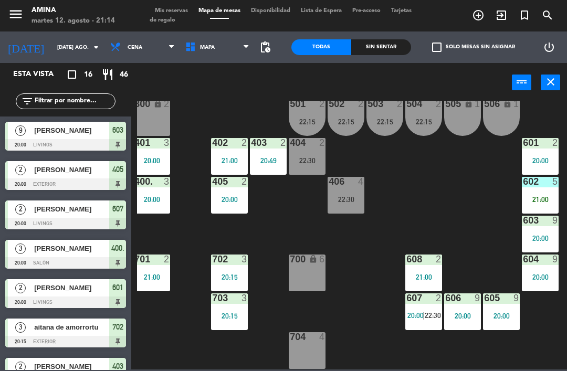
click at [181, 13] on span "Mis reservas" at bounding box center [172, 11] width 44 height 6
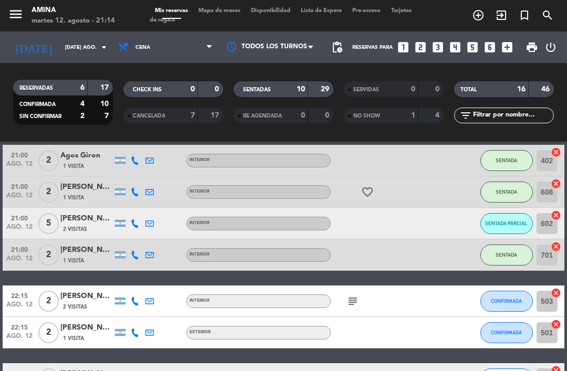
scroll to position [313, 0]
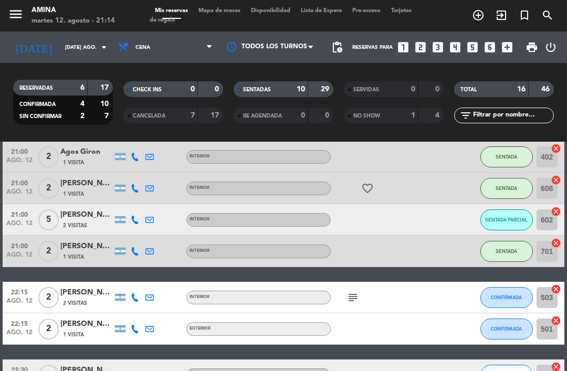
click at [357, 301] on icon "subject" at bounding box center [353, 297] width 13 height 13
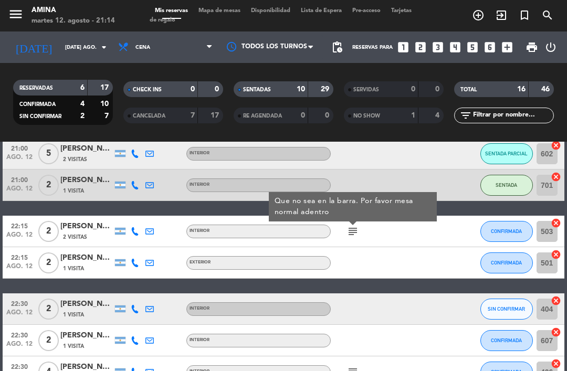
scroll to position [394, 0]
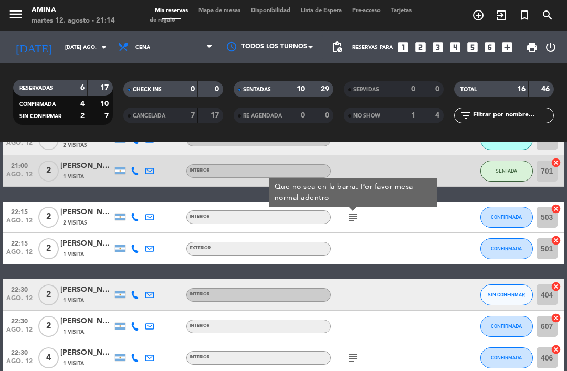
click at [222, 12] on span "Mapa de mesas" at bounding box center [219, 11] width 53 height 6
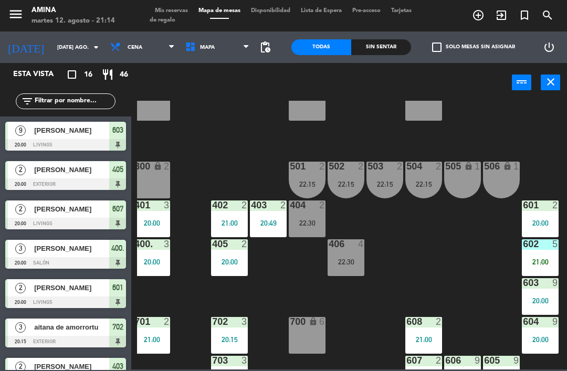
scroll to position [241, 5]
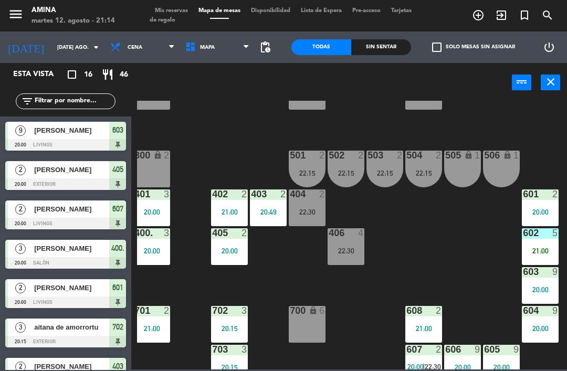
click at [300, 153] on div at bounding box center [307, 155] width 17 height 9
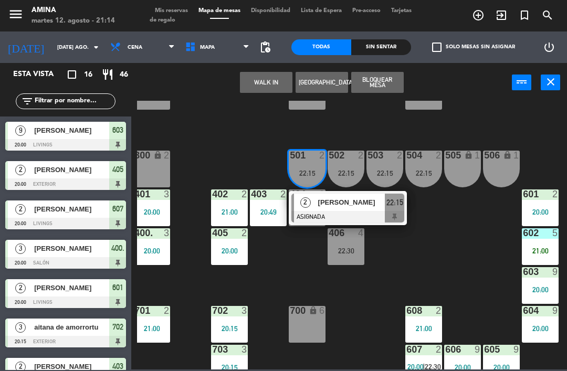
click at [445, 254] on div "101 lock 6 102 lock 6 103 lock 6 301 lock 6 307 lock 2 302 lock 6 308 lock 2 20…" at bounding box center [352, 235] width 430 height 269
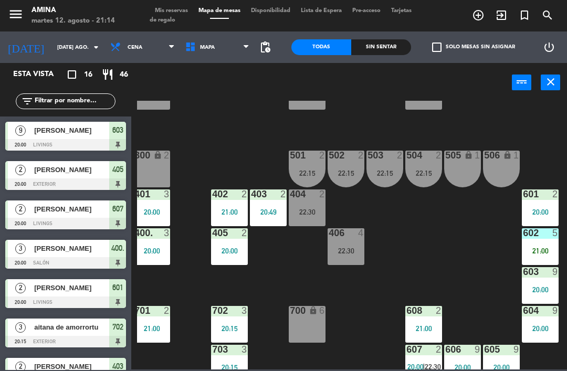
click at [388, 160] on div at bounding box center [385, 155] width 17 height 9
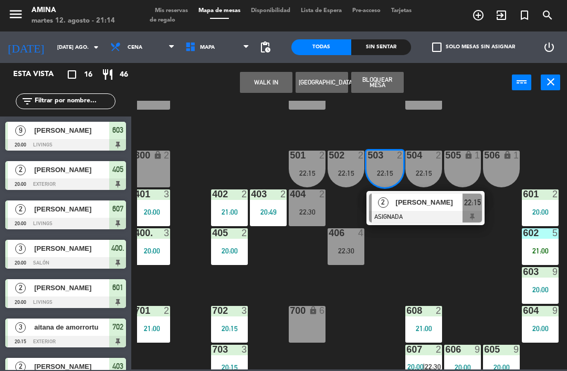
click at [419, 200] on span "[PERSON_NAME]" at bounding box center [429, 202] width 67 height 11
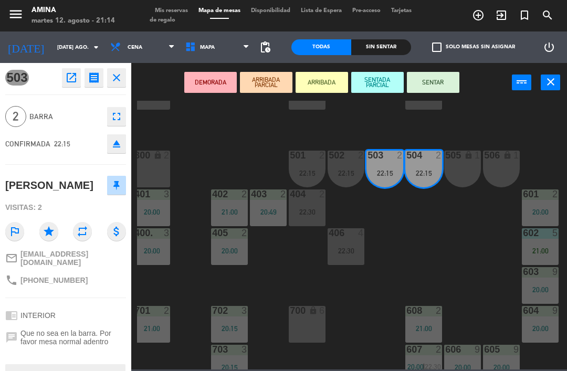
click at [304, 211] on div "22:30" at bounding box center [307, 211] width 37 height 7
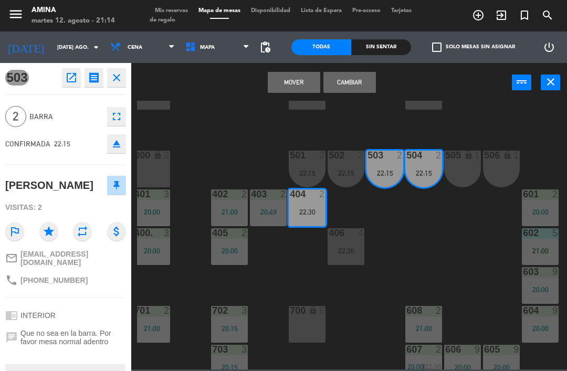
click at [350, 86] on button "Cambiar" at bounding box center [349, 82] width 53 height 21
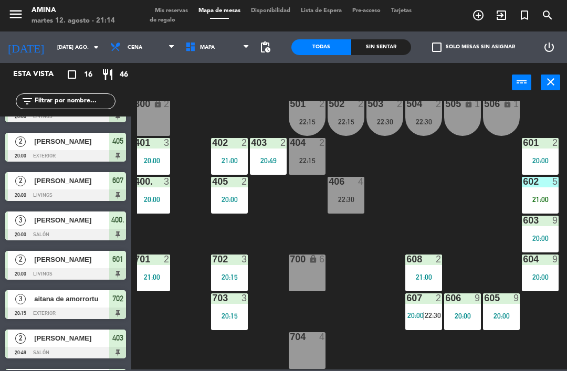
scroll to position [292, 5]
click at [348, 187] on div "406 4" at bounding box center [346, 182] width 37 height 11
click at [505, 147] on div "101 lock 6 102 lock 6 103 lock 6 301 lock 6 307 lock 2 302 lock 6 308 lock 2 20…" at bounding box center [352, 235] width 430 height 269
click at [179, 12] on span "Mis reservas" at bounding box center [172, 11] width 44 height 6
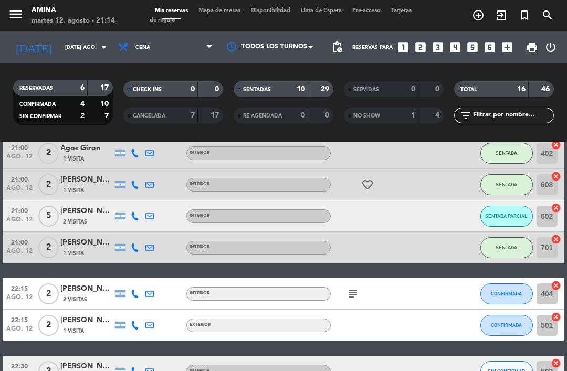
scroll to position [315, 0]
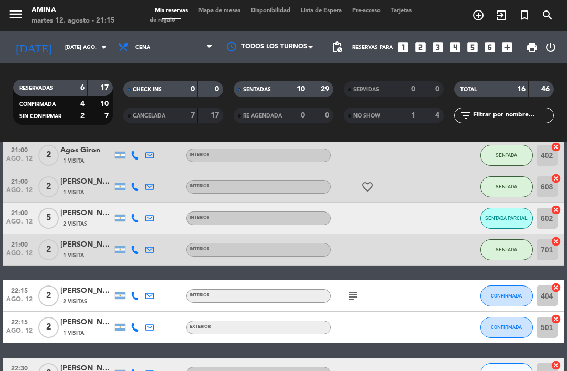
click at [234, 8] on span "Mapa de mesas" at bounding box center [219, 11] width 53 height 6
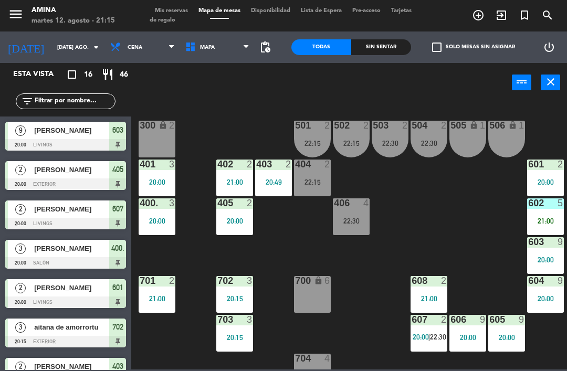
scroll to position [270, 0]
click at [535, 211] on div "602 5 21:00" at bounding box center [545, 216] width 37 height 37
click at [406, 252] on div "101 lock 6 102 lock 6 103 lock 6 301 lock 6 307 lock 2 302 lock 6 308 lock 2 20…" at bounding box center [352, 235] width 430 height 269
click at [168, 4] on div "menu [PERSON_NAME] 12. [PERSON_NAME] - 21:17 Mis reservas Mapa de mesas Disponi…" at bounding box center [283, 16] width 567 height 32
click at [187, 1] on div "menu [PERSON_NAME] 12. [PERSON_NAME] - 21:17 Mis reservas Mapa de mesas Disponi…" at bounding box center [283, 16] width 567 height 32
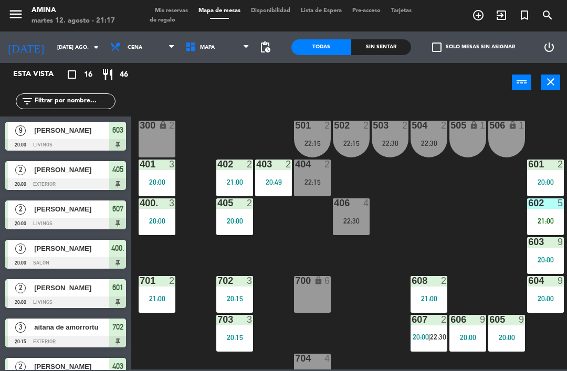
click at [174, 8] on span "Mis reservas" at bounding box center [172, 11] width 44 height 6
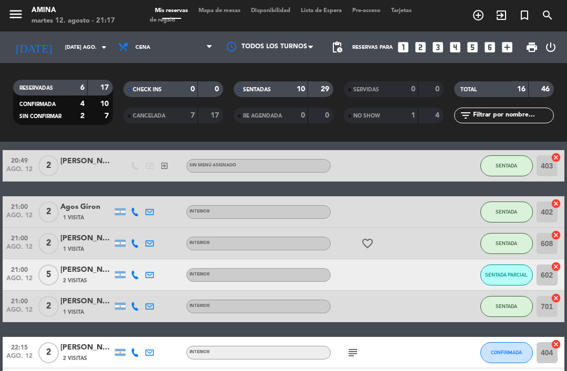
scroll to position [265, 0]
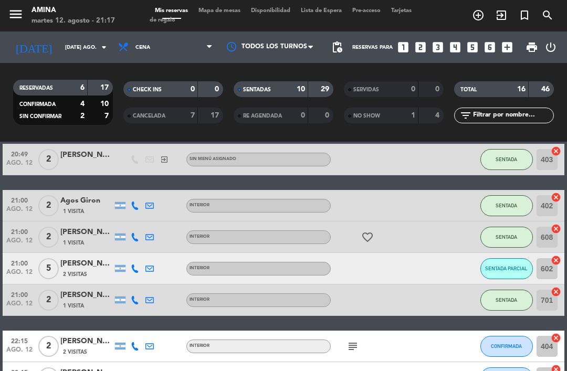
click at [362, 233] on icon "favorite_border" at bounding box center [367, 237] width 13 height 13
click at [441, 247] on div at bounding box center [433, 237] width 28 height 31
click at [368, 237] on icon "favorite_border" at bounding box center [367, 237] width 13 height 13
click at [421, 248] on div at bounding box center [433, 237] width 28 height 31
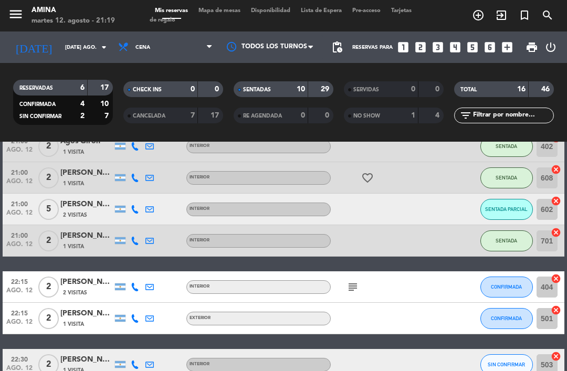
scroll to position [324, 0]
click at [230, 14] on span "Mapa de mesas" at bounding box center [219, 11] width 53 height 6
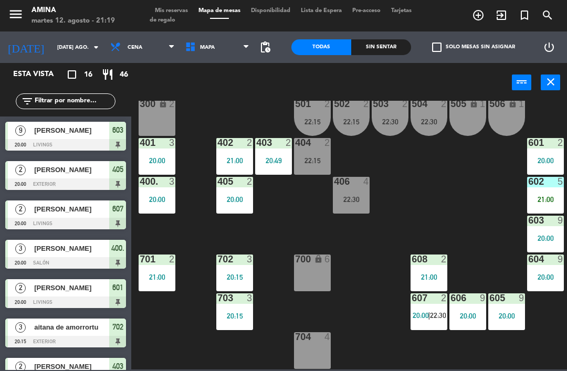
scroll to position [292, 0]
click at [538, 201] on div "21:00" at bounding box center [545, 199] width 37 height 7
click at [474, 238] on div "101 lock 6 102 lock 6 103 lock 6 301 lock 6 307 lock 2 302 lock 6 308 lock 2 20…" at bounding box center [352, 235] width 430 height 269
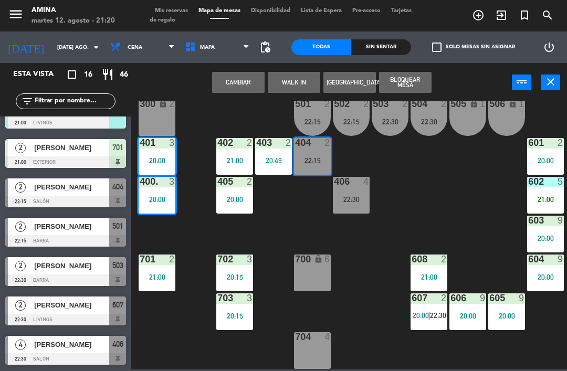
scroll to position [377, 0]
click at [187, 201] on div "101 lock 6 102 lock 6 103 lock 6 301 lock 6 307 lock 2 302 lock 6 308 lock 2 20…" at bounding box center [352, 235] width 430 height 269
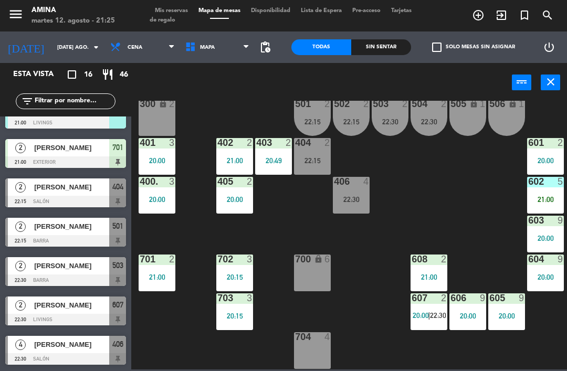
click at [541, 190] on div "602 5 21:00" at bounding box center [545, 195] width 37 height 37
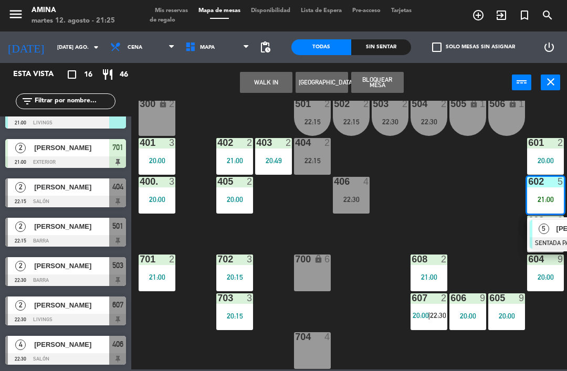
click at [550, 232] on div "5" at bounding box center [543, 228] width 23 height 17
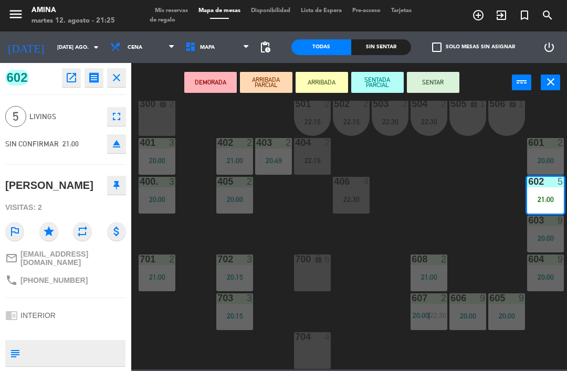
click at [442, 92] on button "SENTAR" at bounding box center [433, 82] width 53 height 21
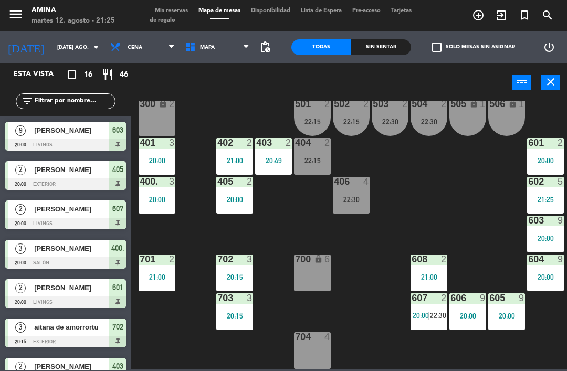
scroll to position [0, 0]
